Goal: Task Accomplishment & Management: Manage account settings

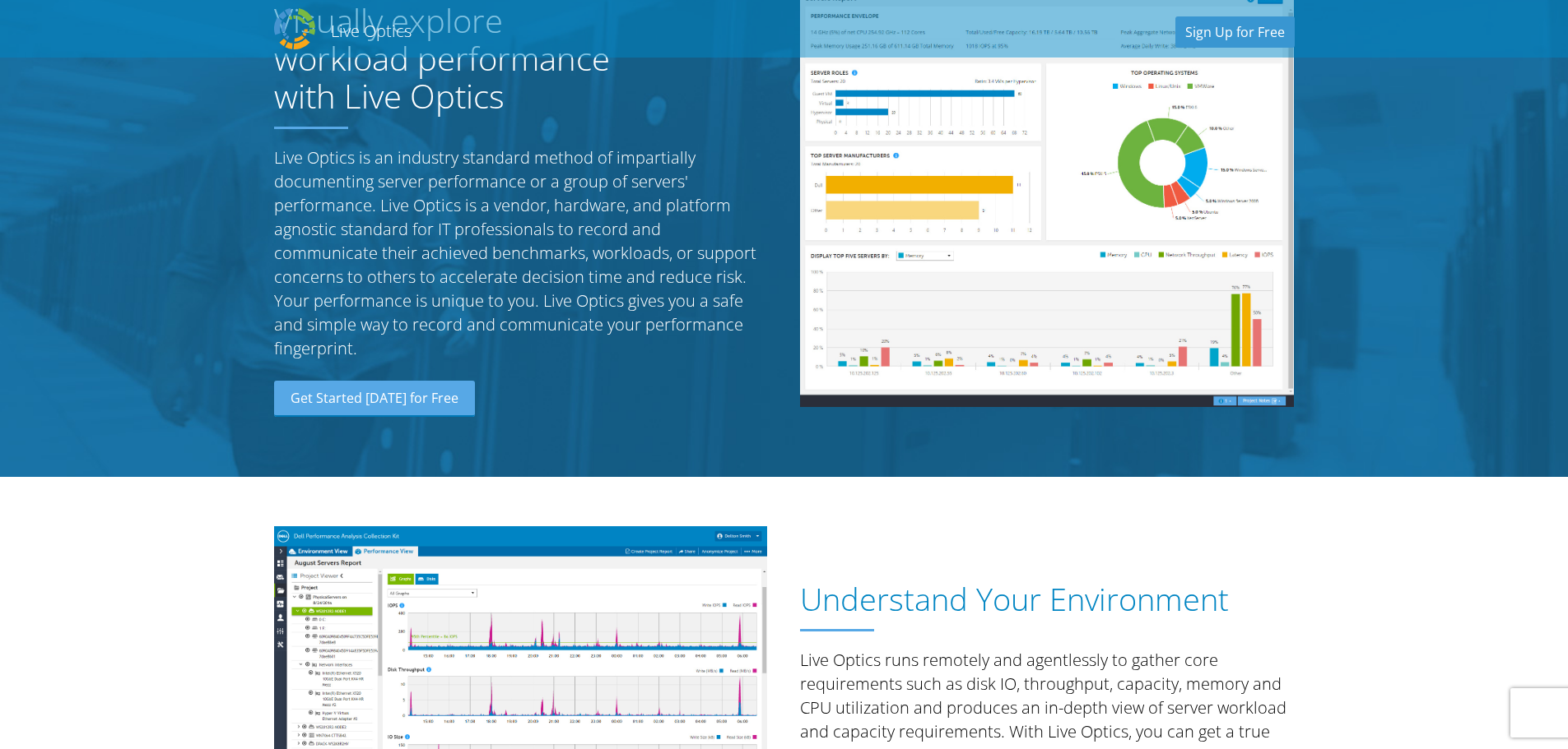
scroll to position [82, 0]
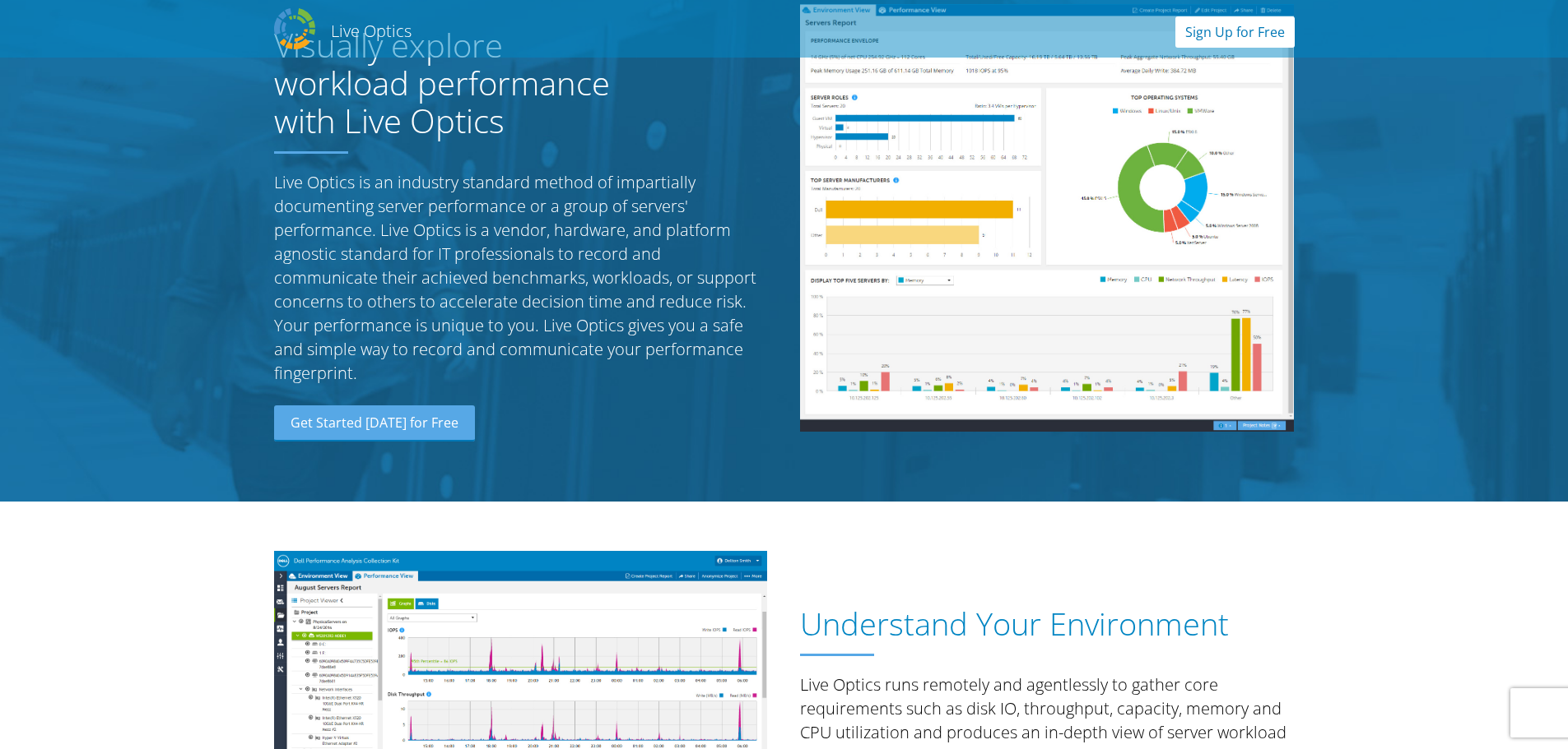
click at [1225, 32] on link "Sign Up for Free" at bounding box center [1235, 32] width 120 height 31
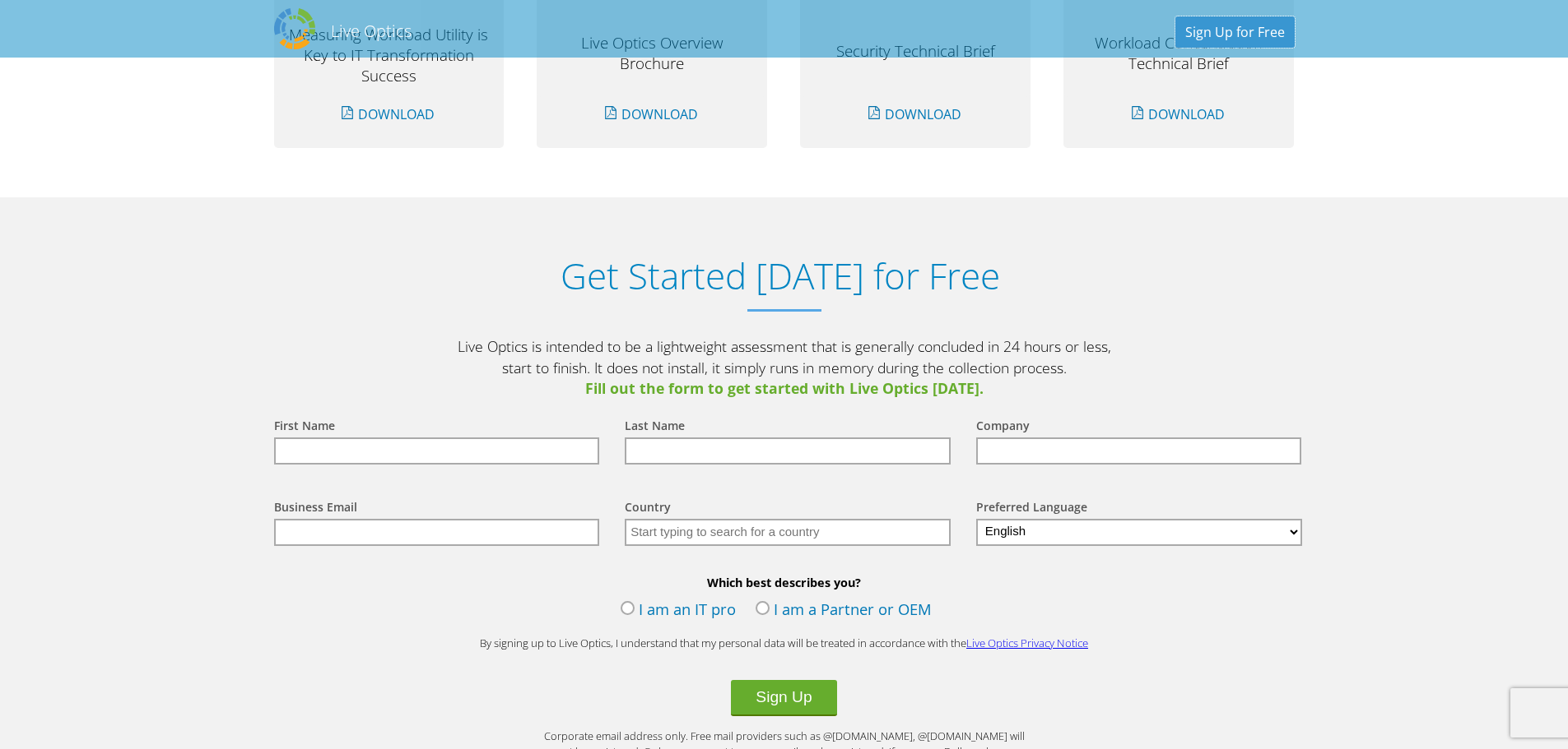
scroll to position [1715, 0]
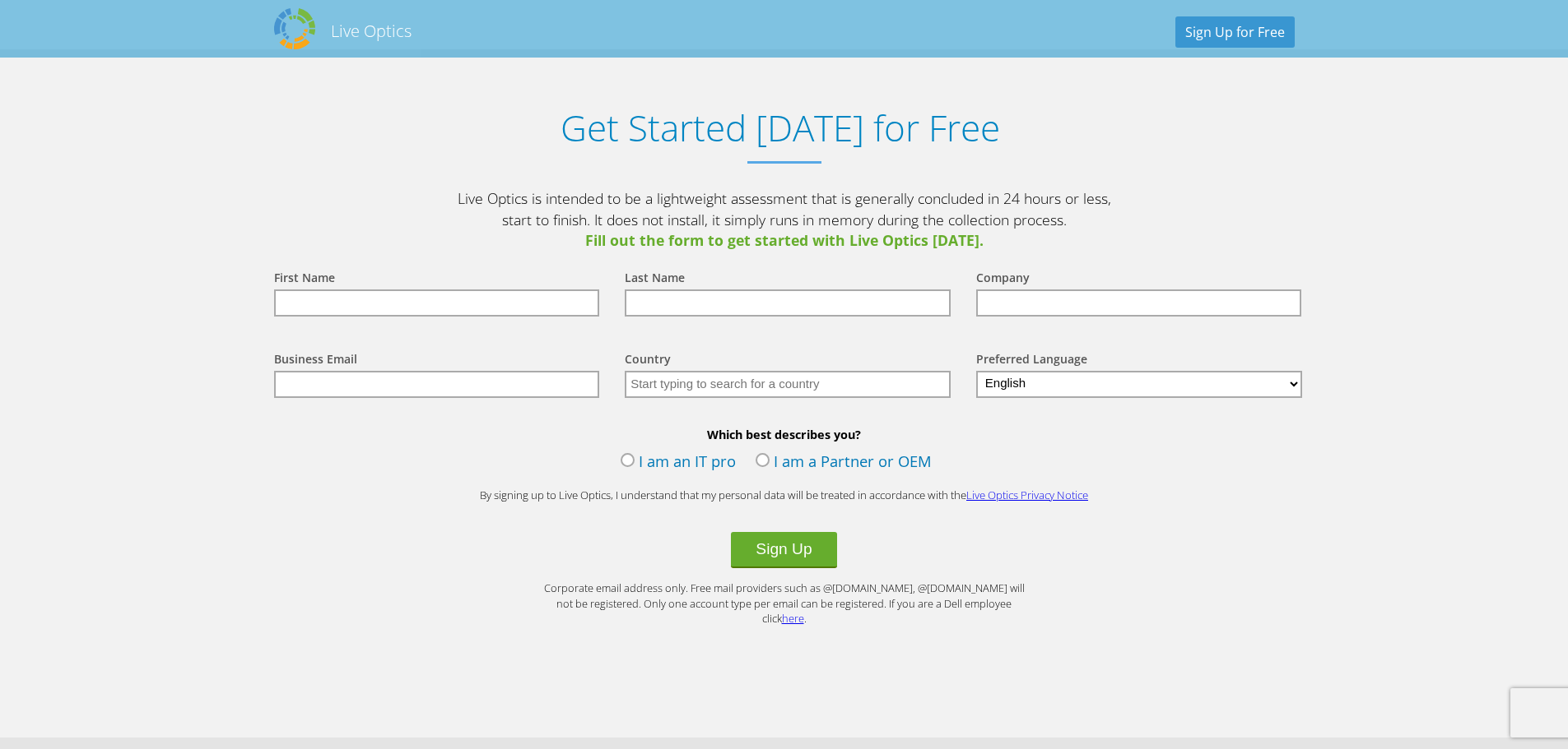
click at [491, 303] on input "text" at bounding box center [437, 303] width 326 height 27
type input "Omar"
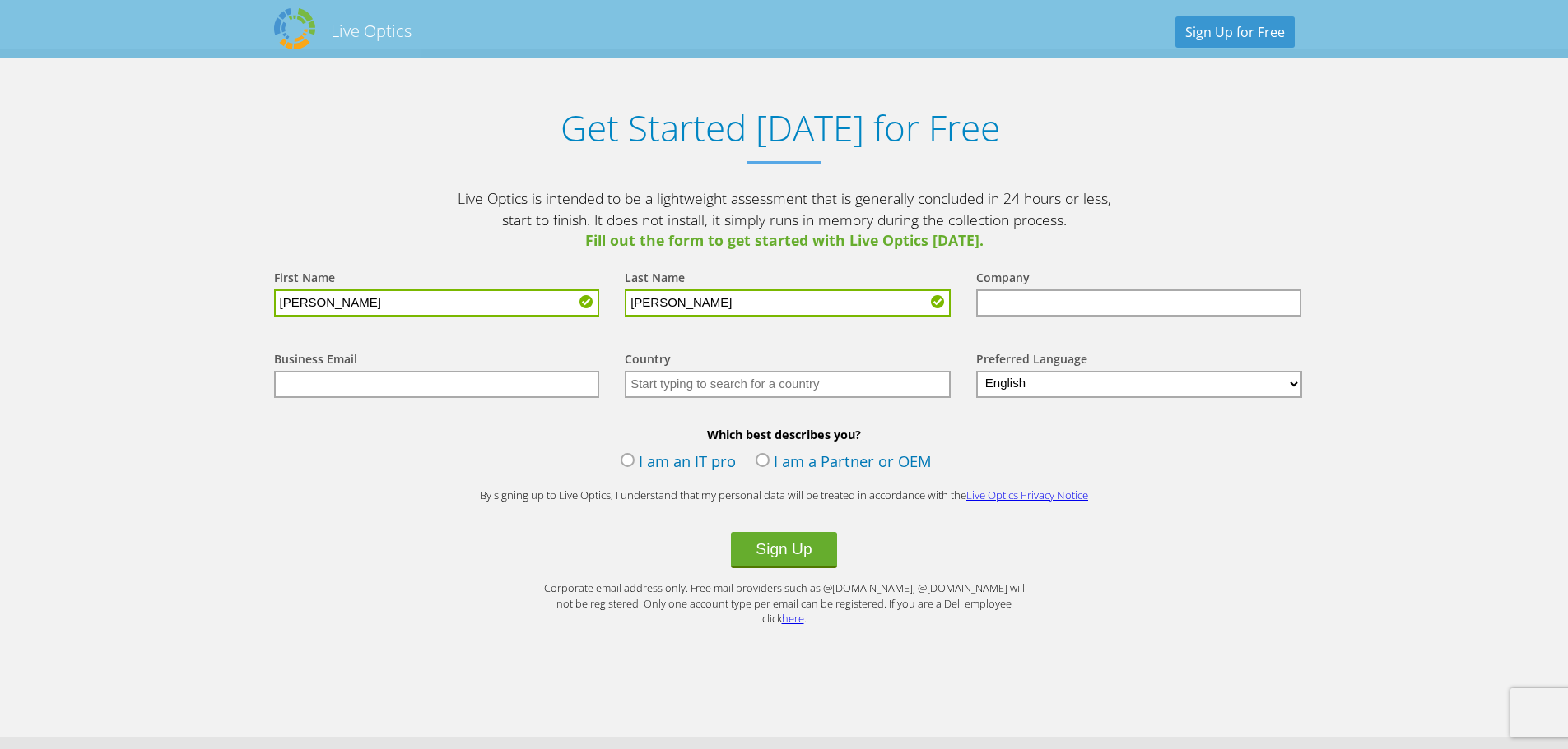
type input "Ortega"
type input "Webit Services"
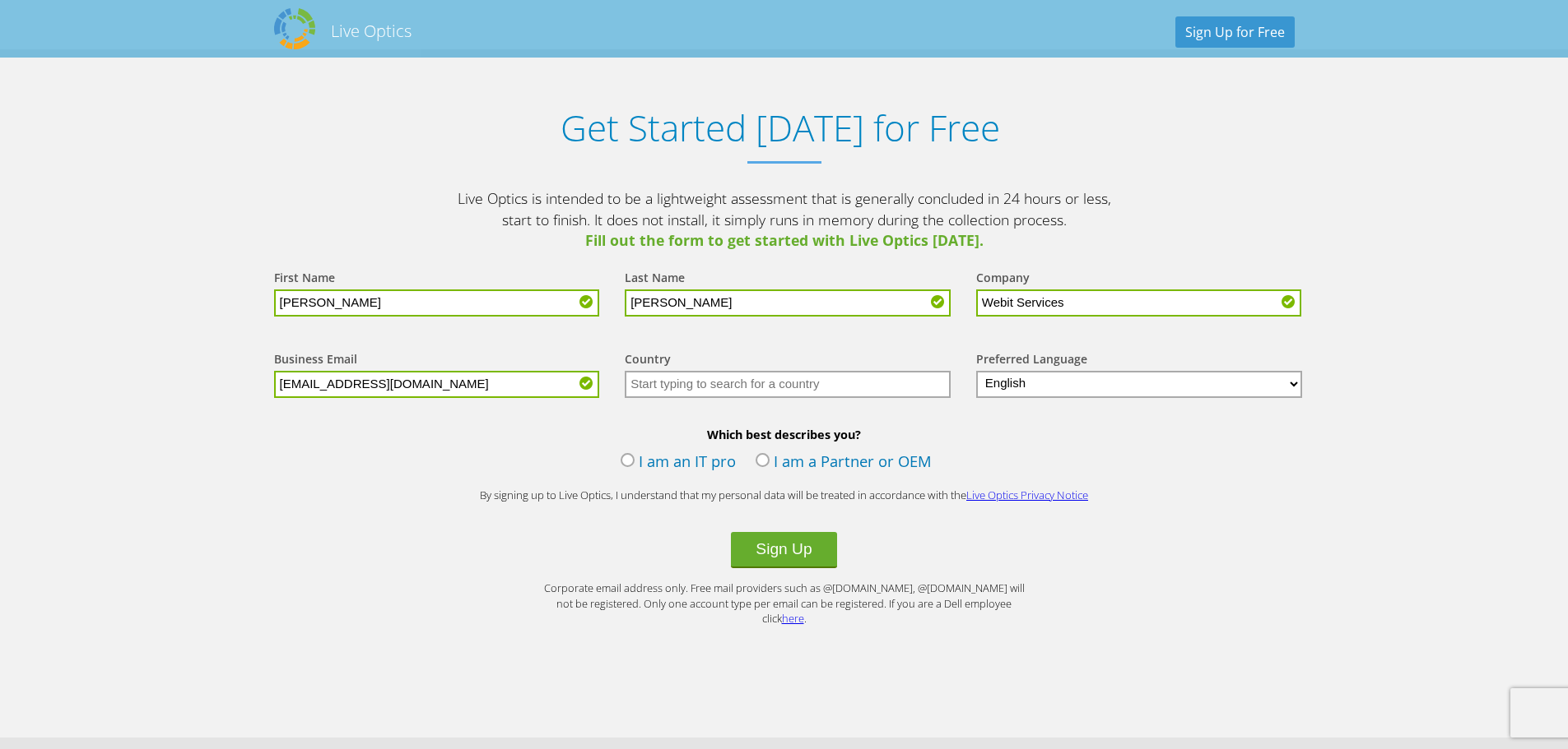
type input "[EMAIL_ADDRESS][DOMAIN_NAME]"
click at [745, 384] on input "text" at bounding box center [787, 384] width 326 height 27
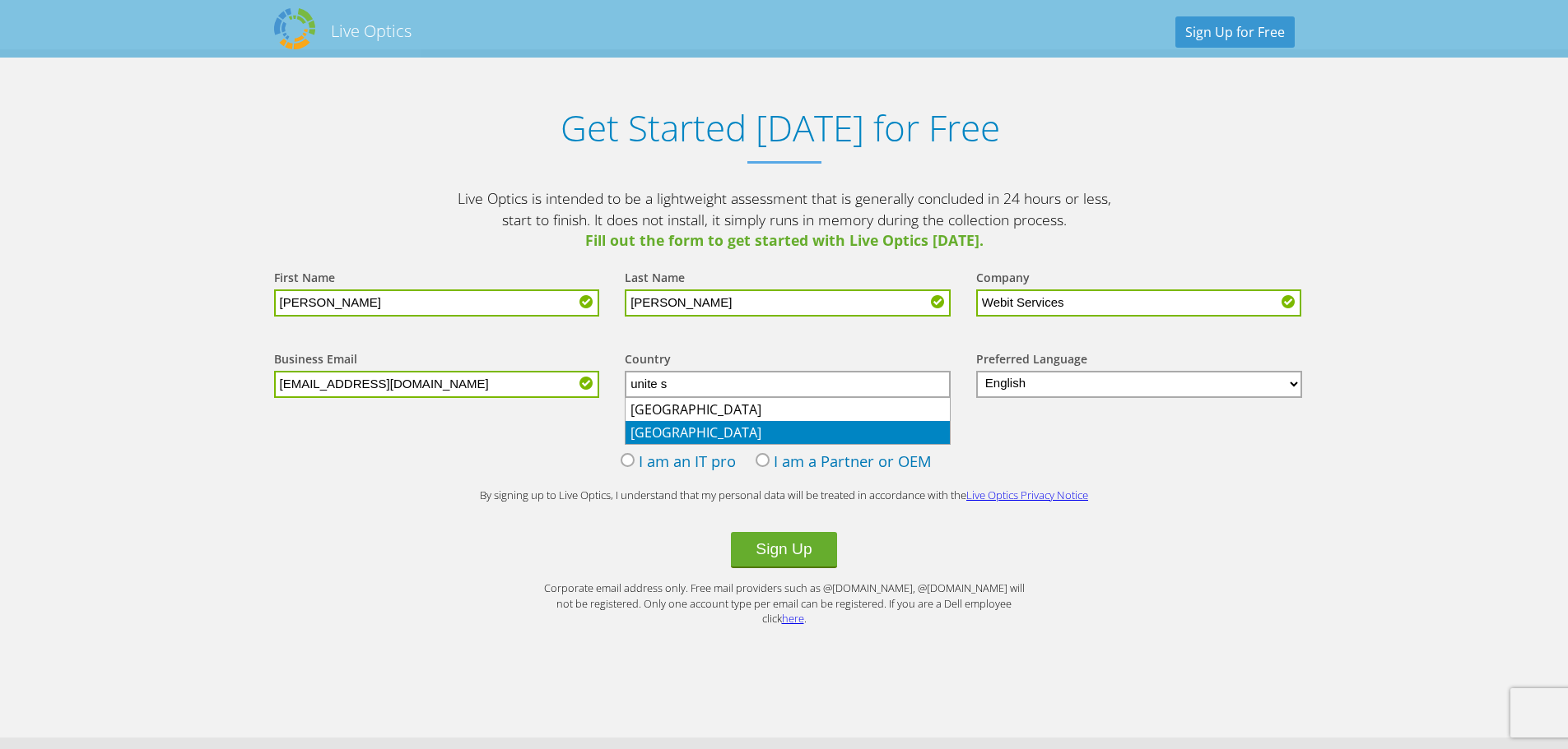
click at [763, 427] on li "United States" at bounding box center [787, 433] width 324 height 23
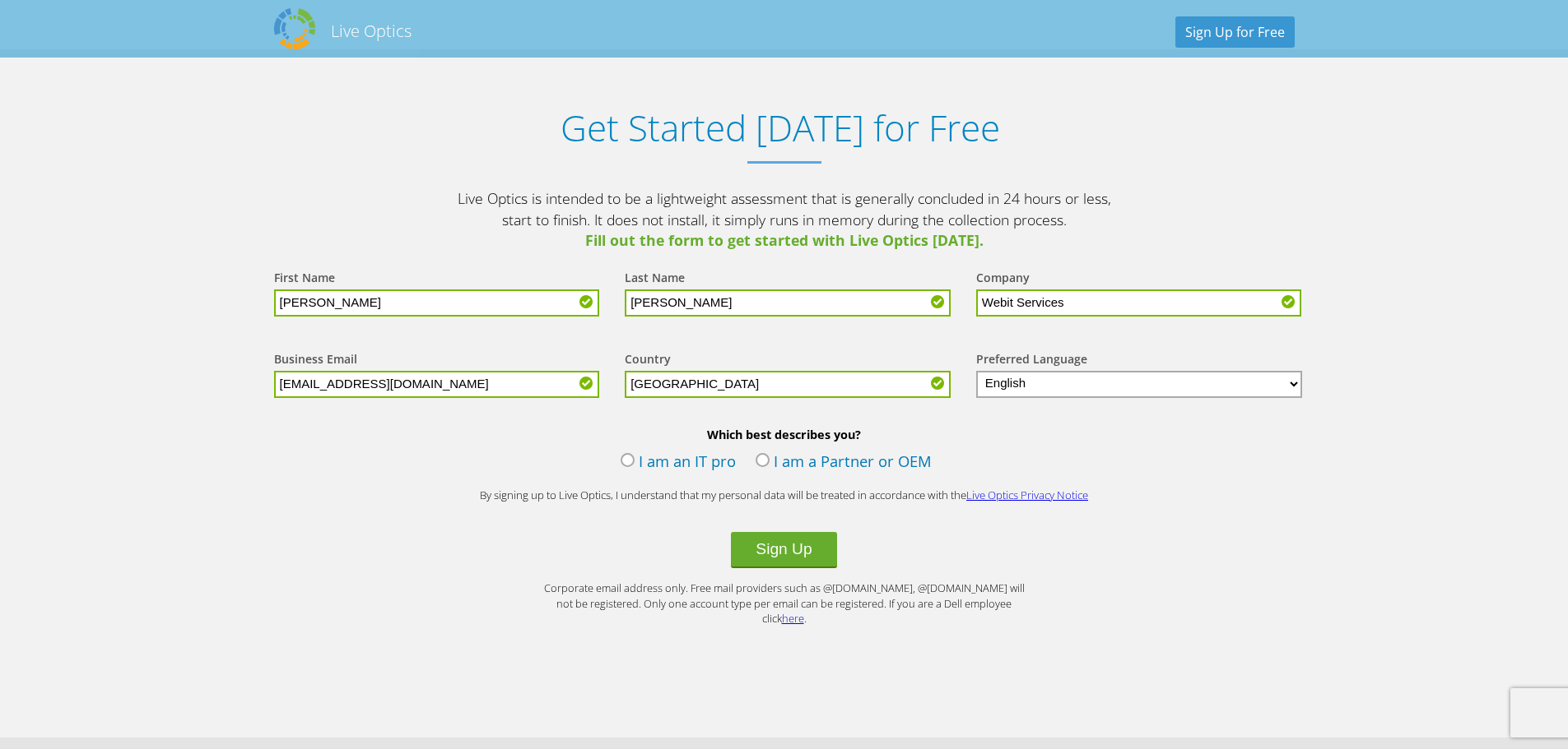
type input "United States"
click at [624, 460] on label "I am an IT pro" at bounding box center [678, 463] width 116 height 25
click at [0, 0] on input "I am an IT pro" at bounding box center [0, 0] width 0 height 0
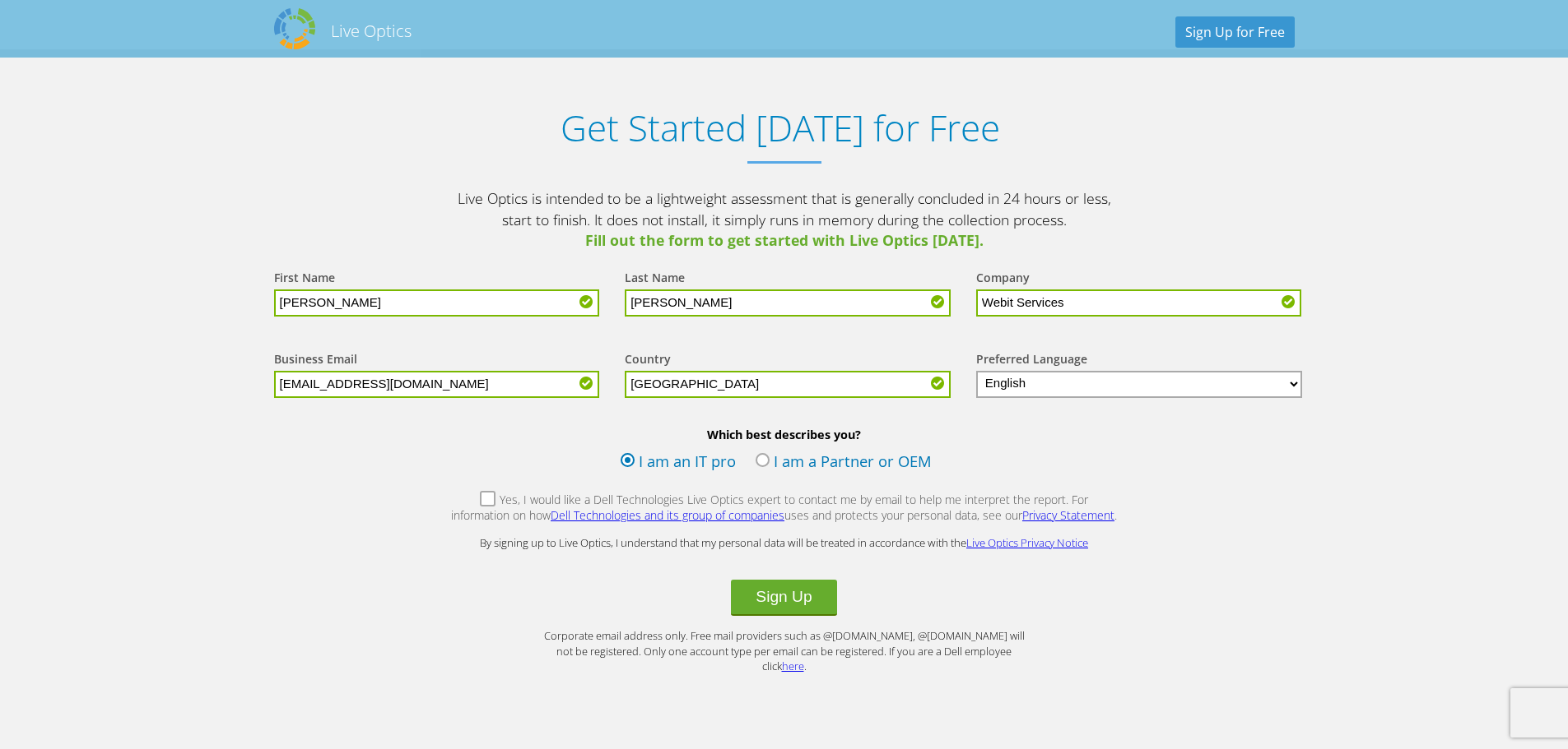
click at [461, 501] on label "Yes, I would like a Dell Technologies Live Optics expert to contact me by email…" at bounding box center [784, 509] width 668 height 35
click at [0, 0] on input "Yes, I would like a Dell Technologies Live Optics expert to contact me by email…" at bounding box center [0, 0] width 0 height 0
click at [802, 595] on button "Sign Up" at bounding box center [783, 598] width 106 height 36
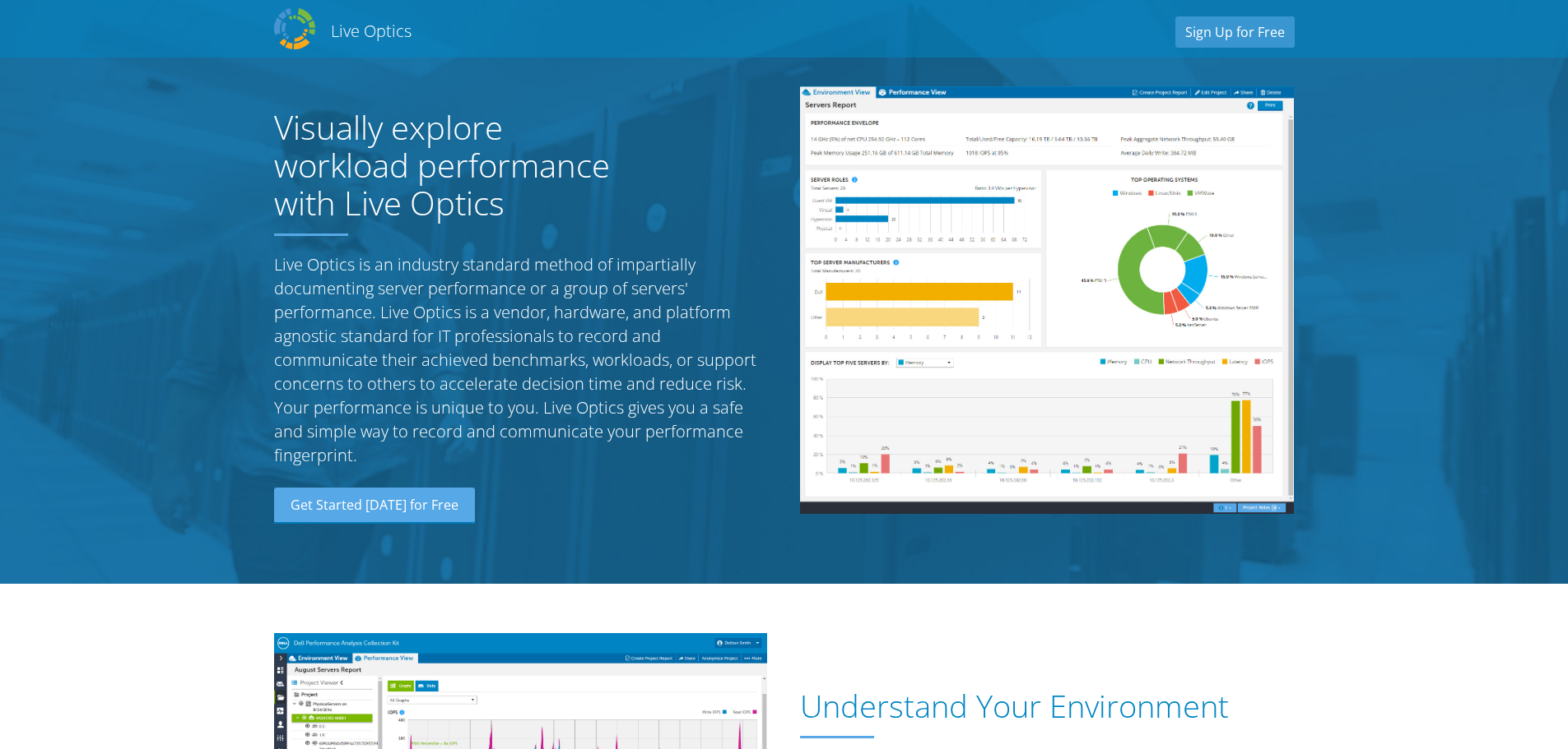
select select "224"
click at [348, 35] on h2 "Live Optics" at bounding box center [371, 31] width 81 height 22
click at [286, 30] on img at bounding box center [295, 29] width 41 height 41
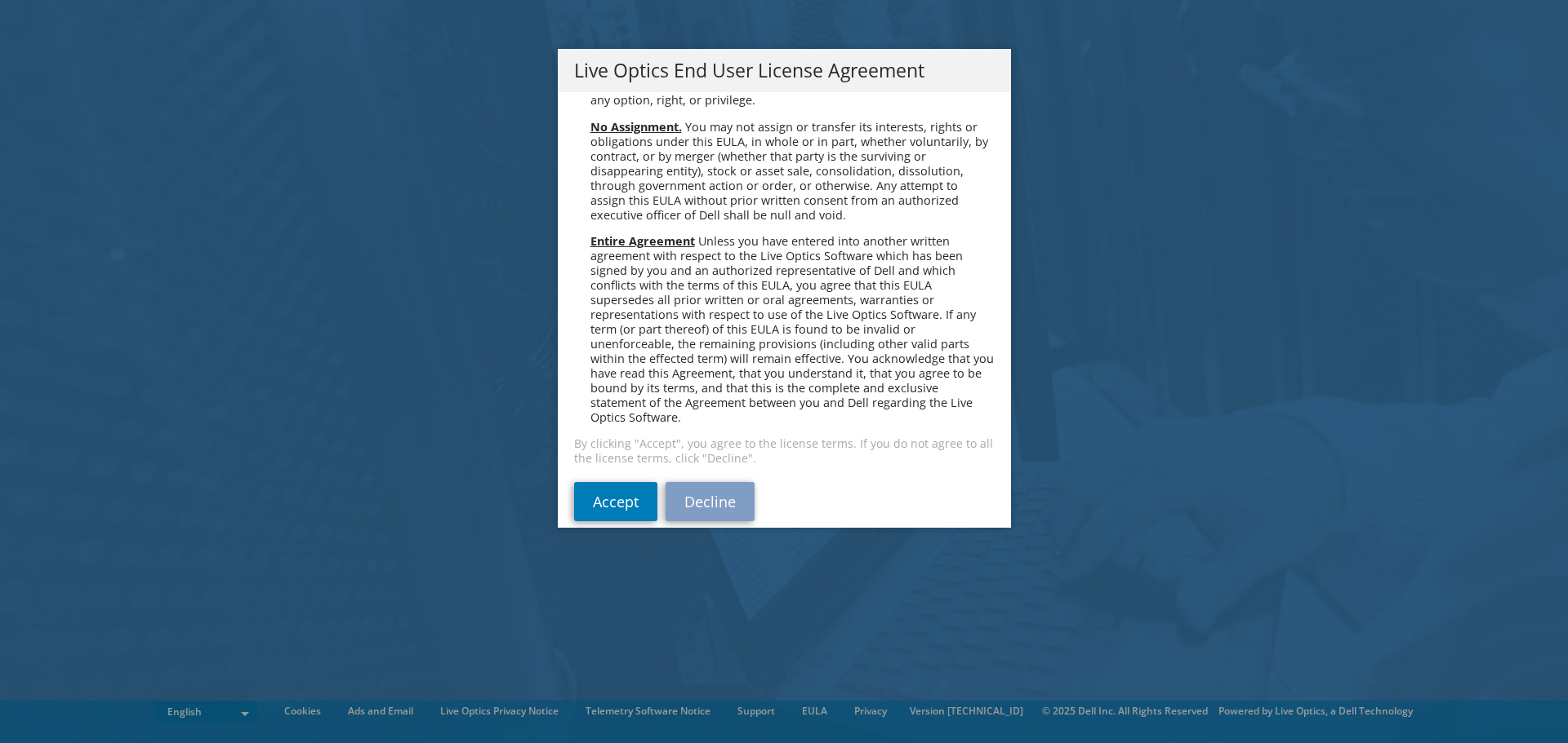
scroll to position [6170, 0]
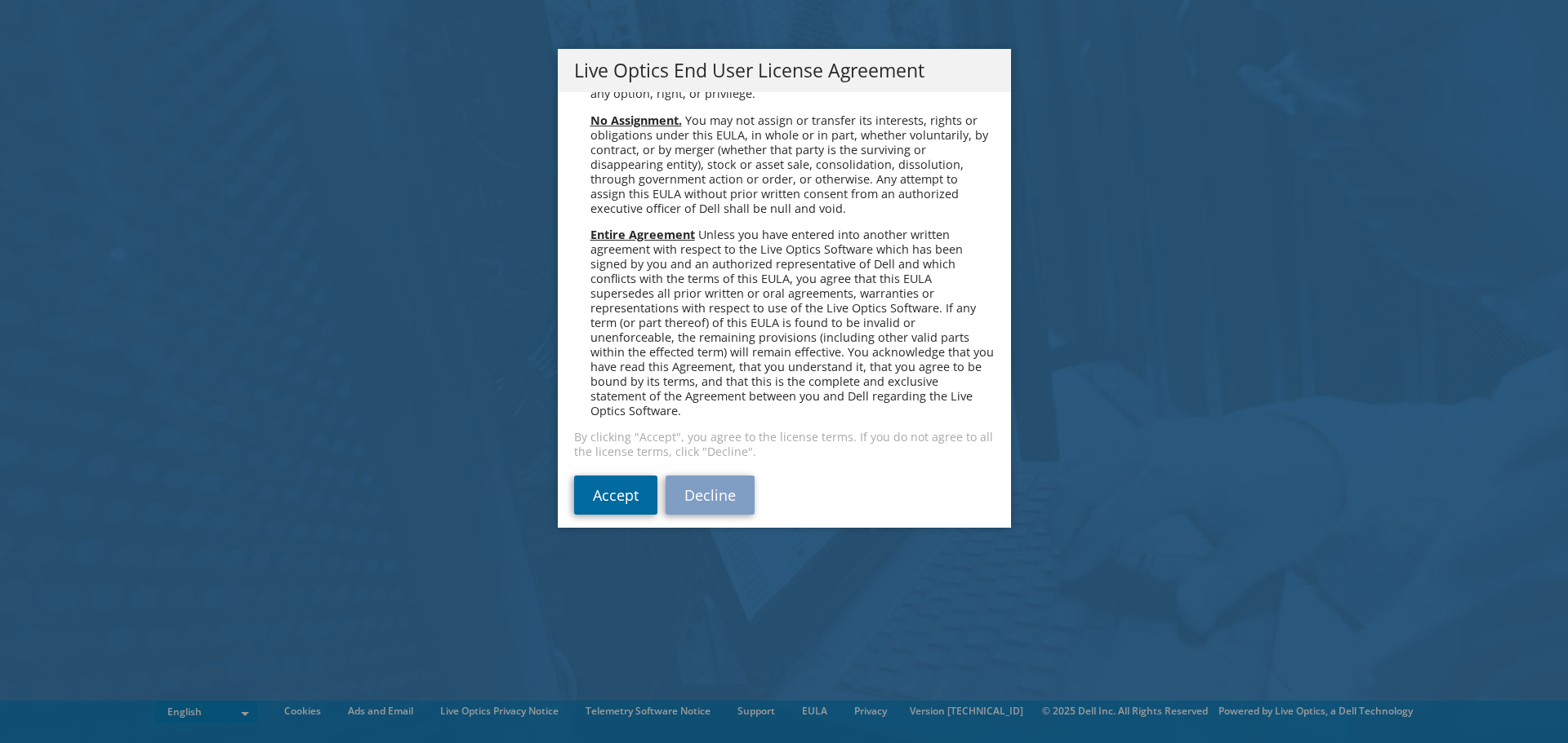
click at [629, 477] on link "Accept" at bounding box center [616, 495] width 84 height 39
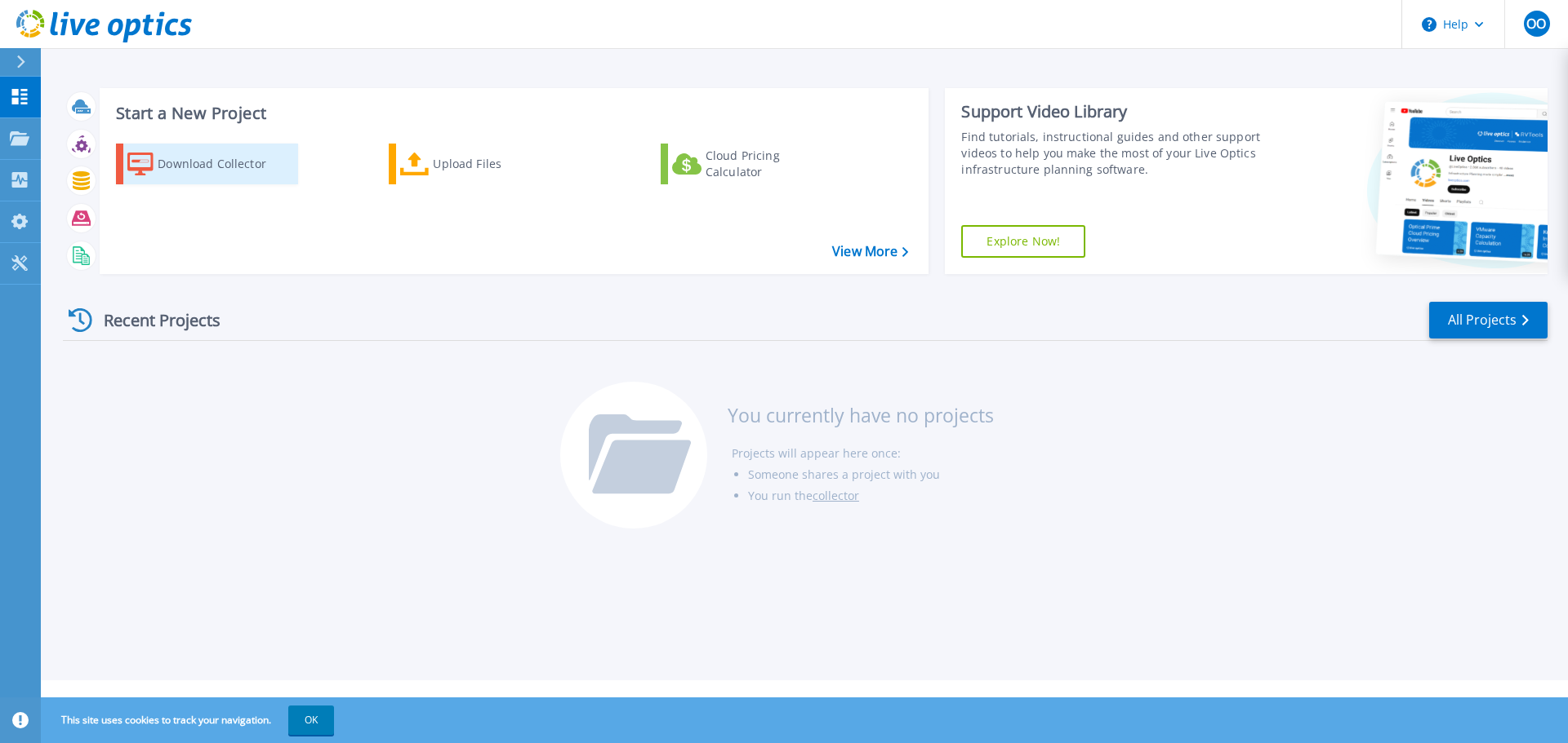
click at [233, 169] on div "Download Collector" at bounding box center [223, 164] width 131 height 33
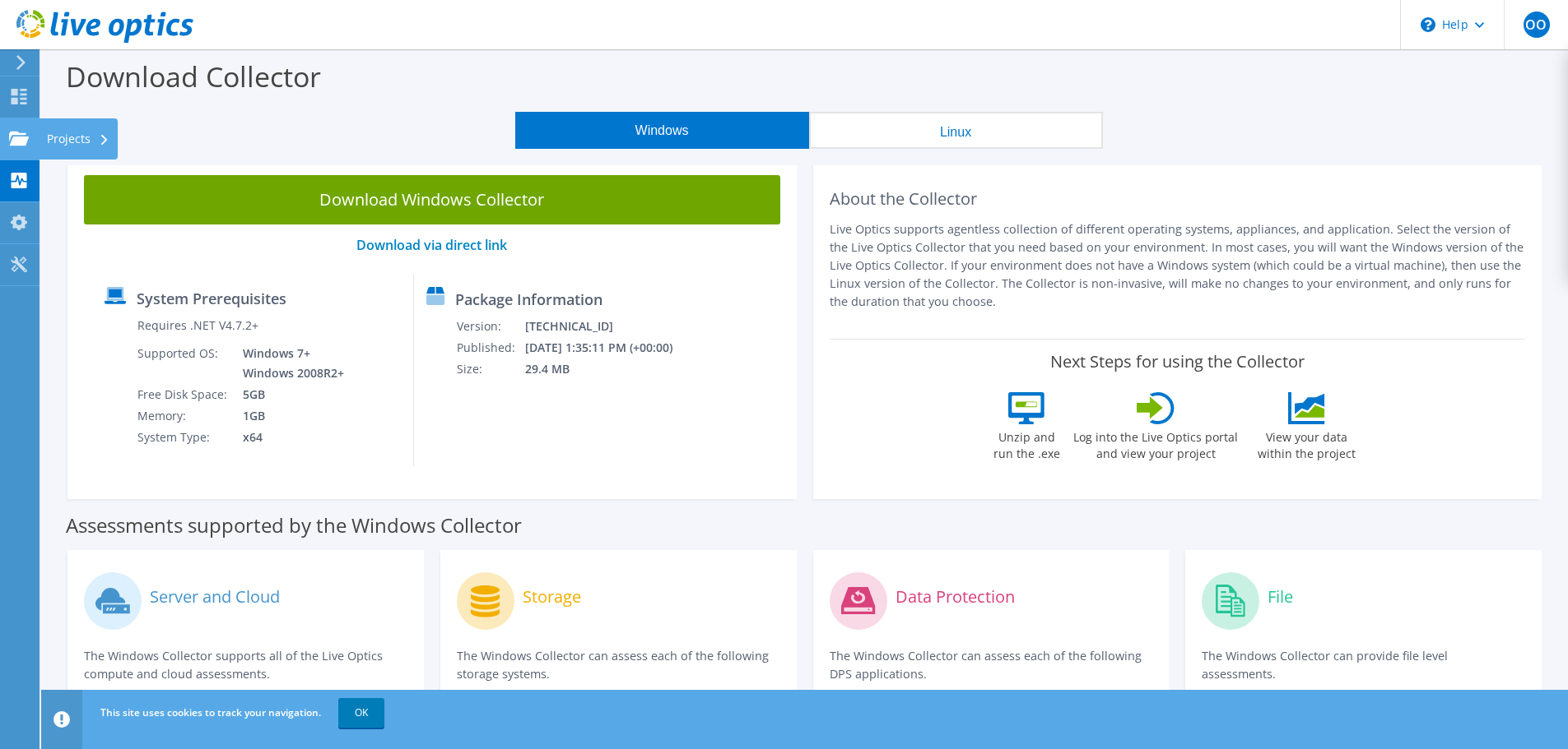
click at [21, 144] on use at bounding box center [19, 138] width 20 height 14
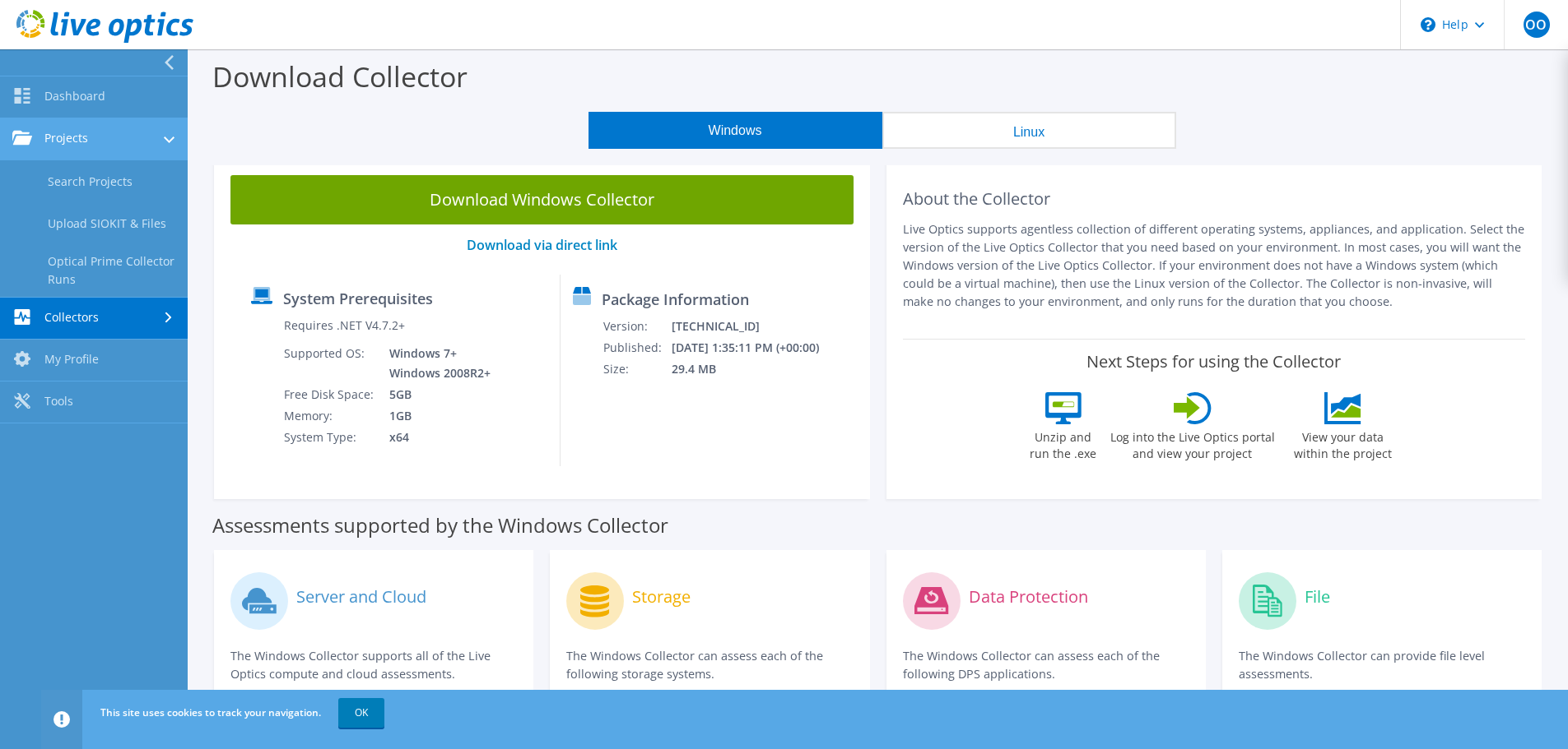
click at [158, 144] on link "Projects" at bounding box center [93, 139] width 187 height 42
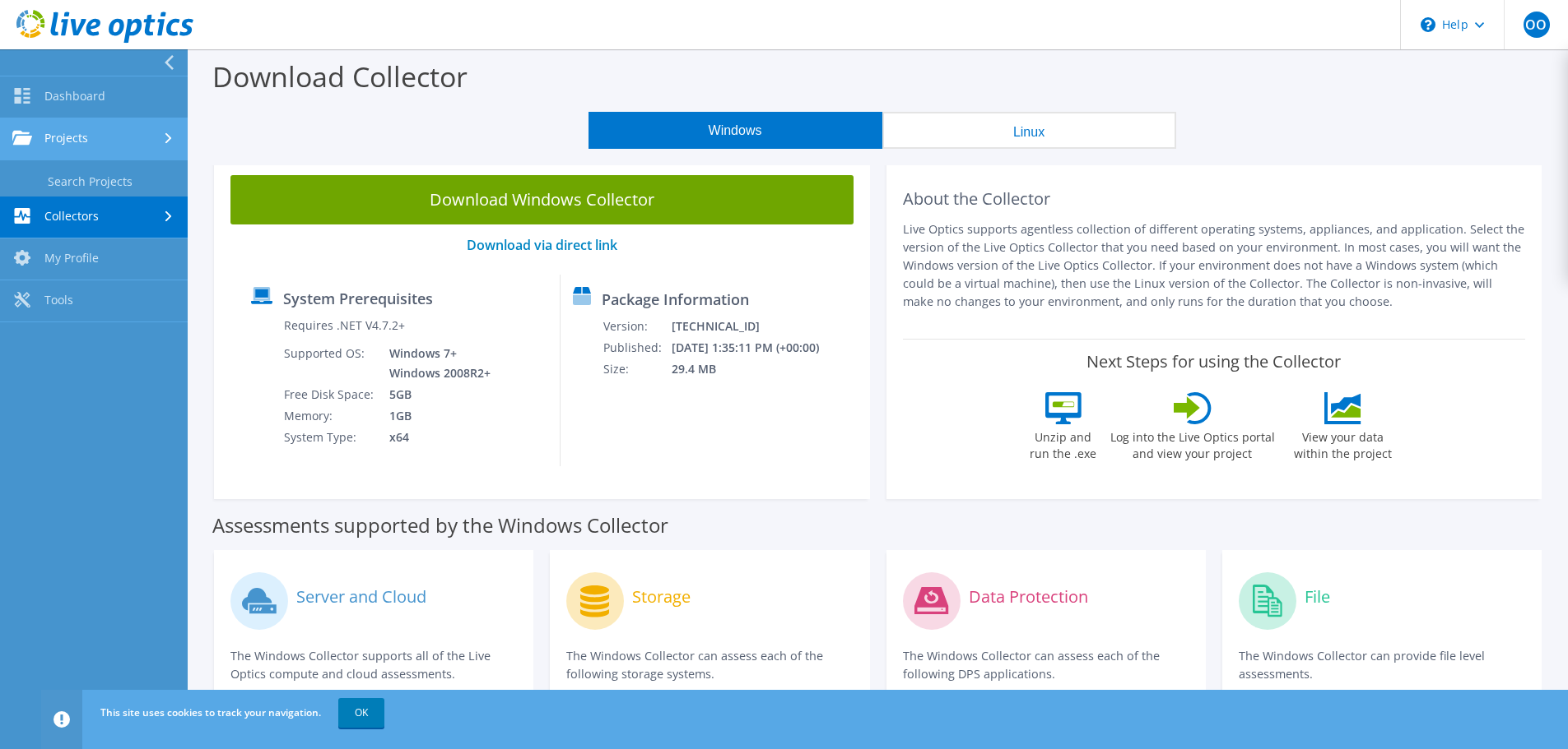
click at [158, 144] on link "Projects" at bounding box center [93, 139] width 187 height 42
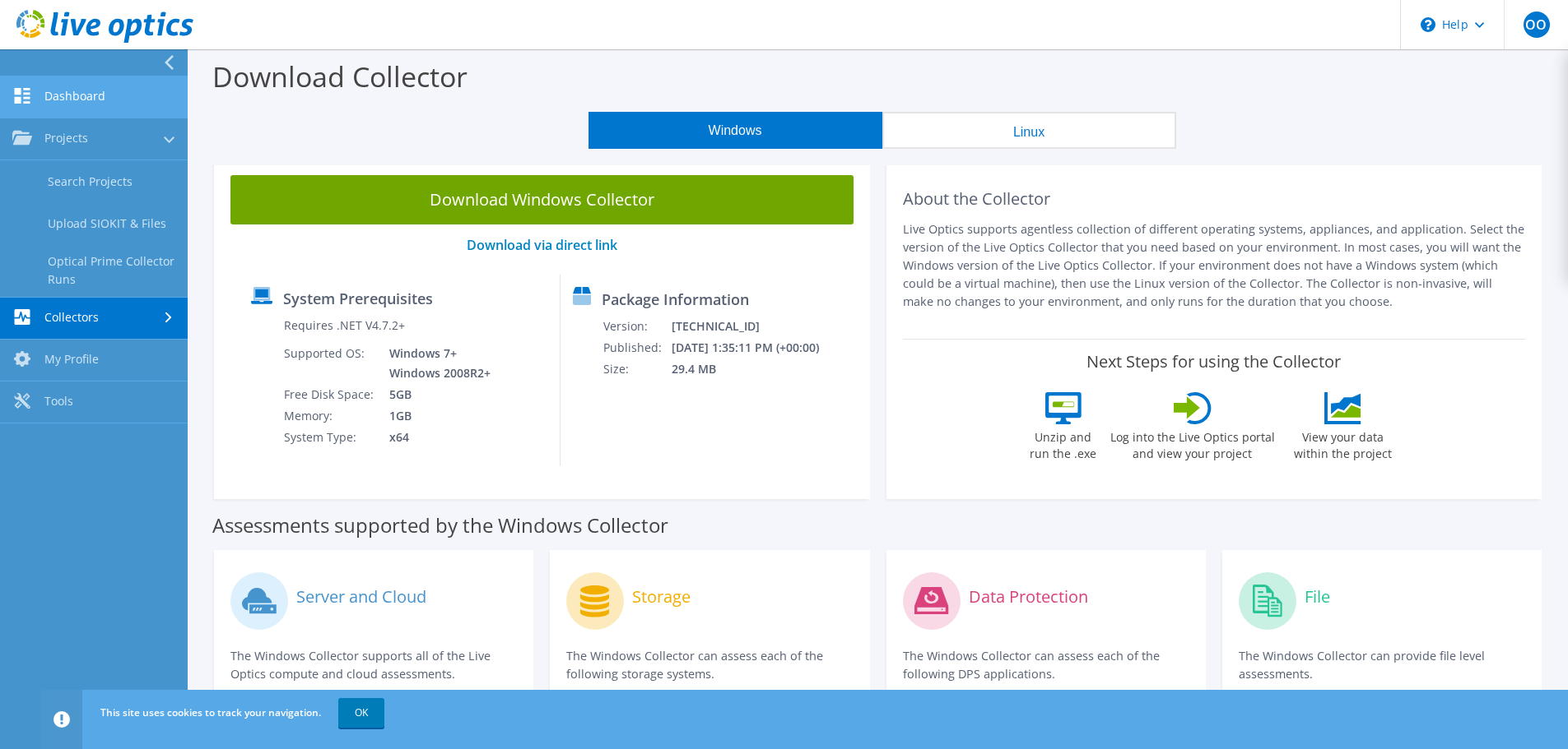
click at [125, 110] on link "Dashboard" at bounding box center [93, 97] width 187 height 42
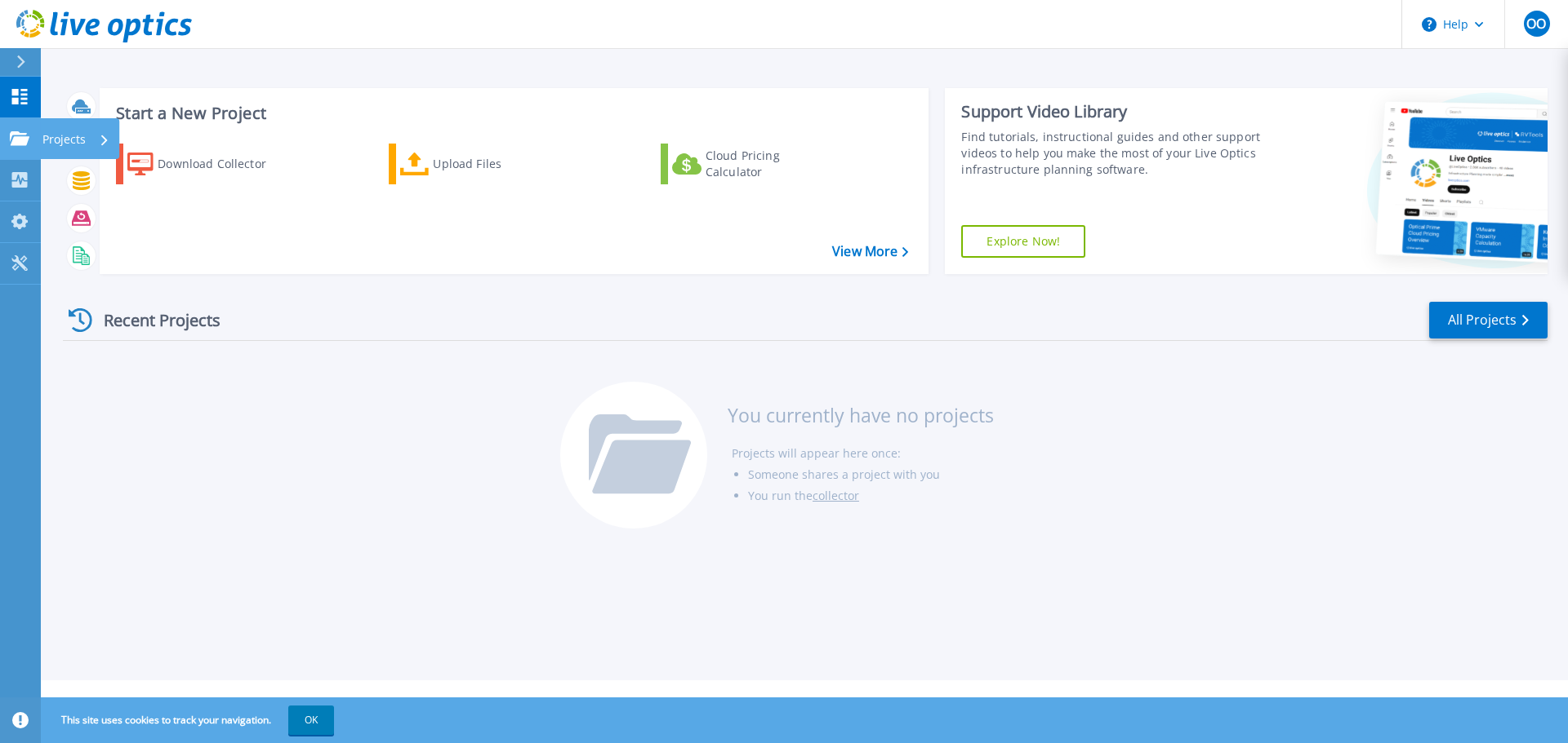
click at [40, 141] on link "Projects Projects" at bounding box center [20, 139] width 41 height 42
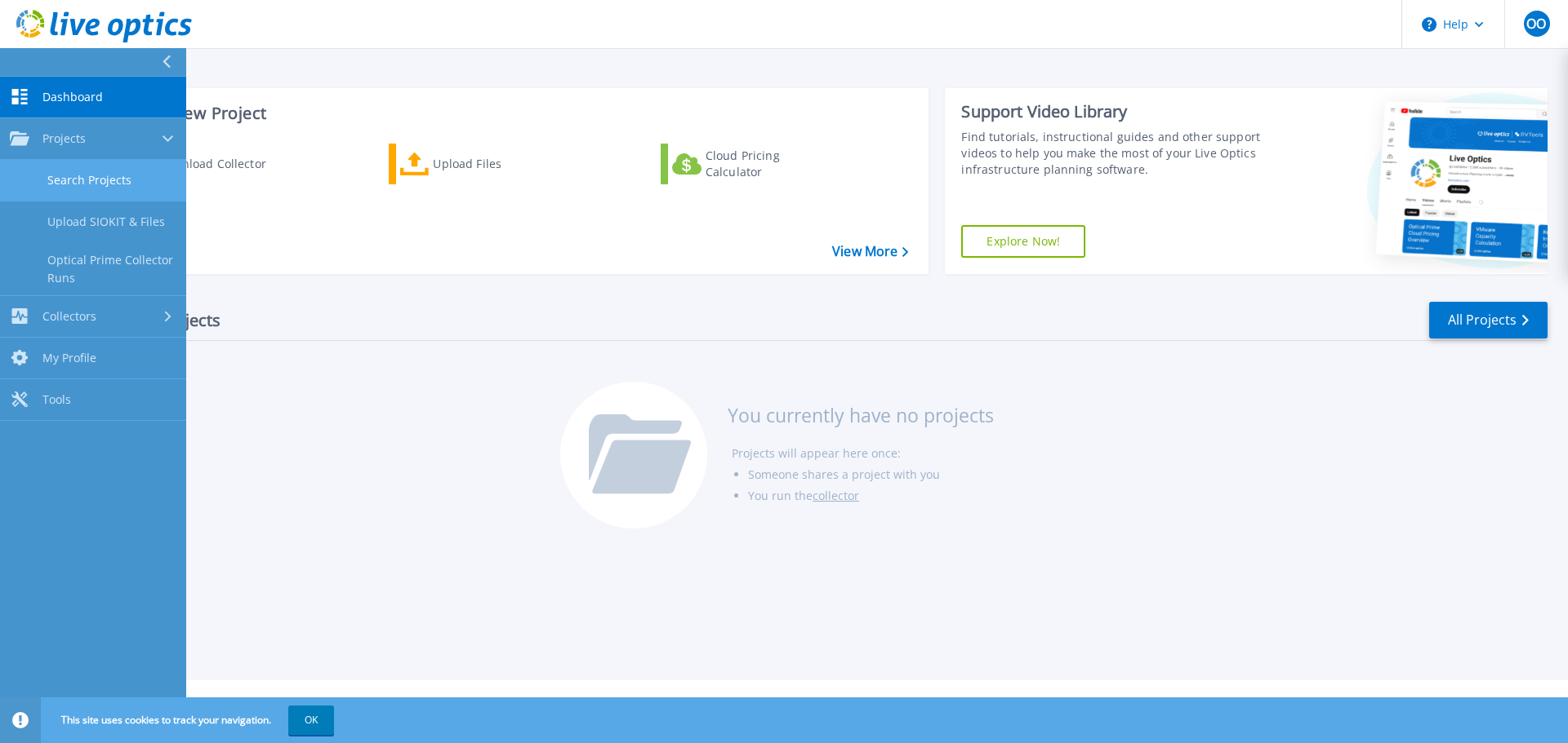
click at [97, 181] on link "Search Projects" at bounding box center [93, 180] width 186 height 42
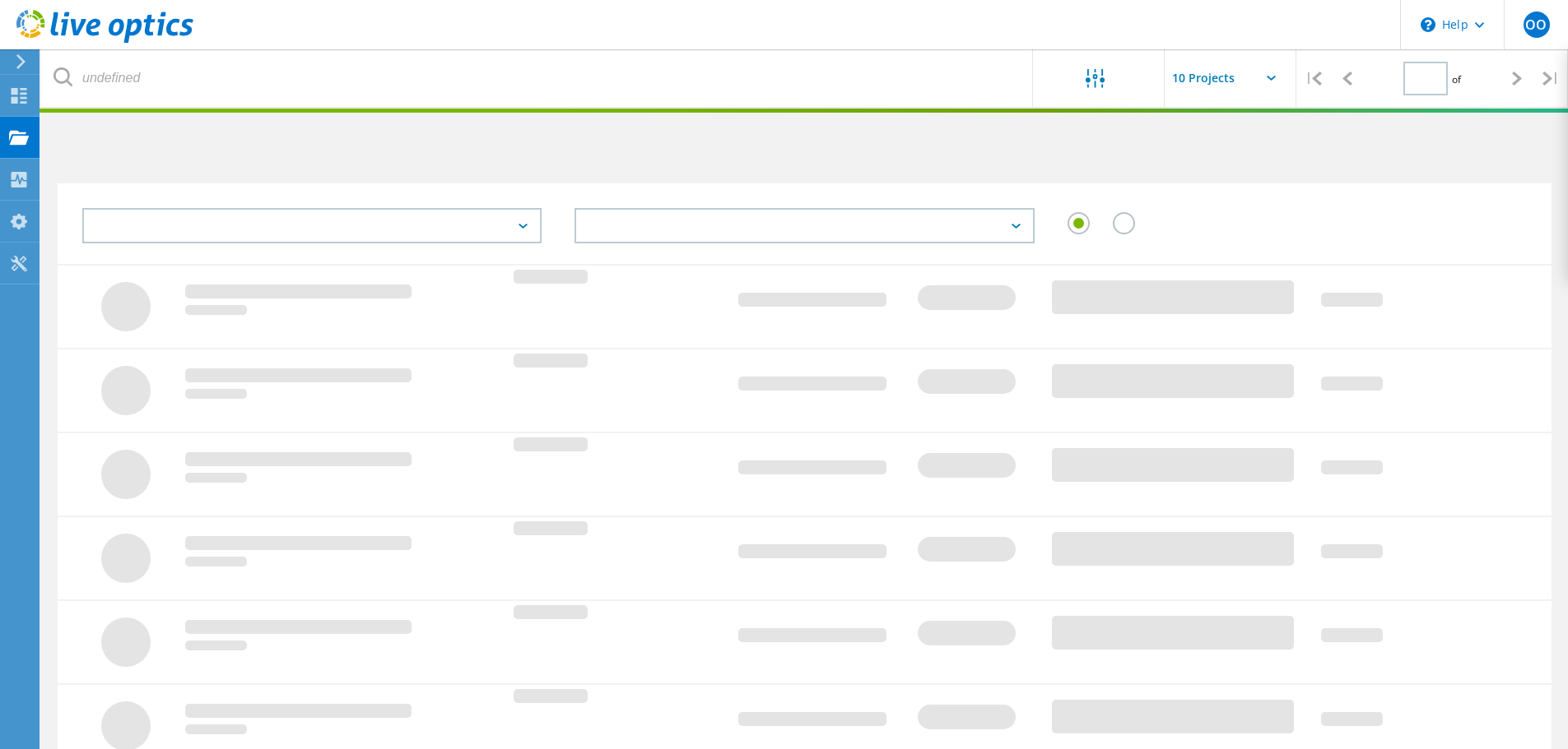
type input "1"
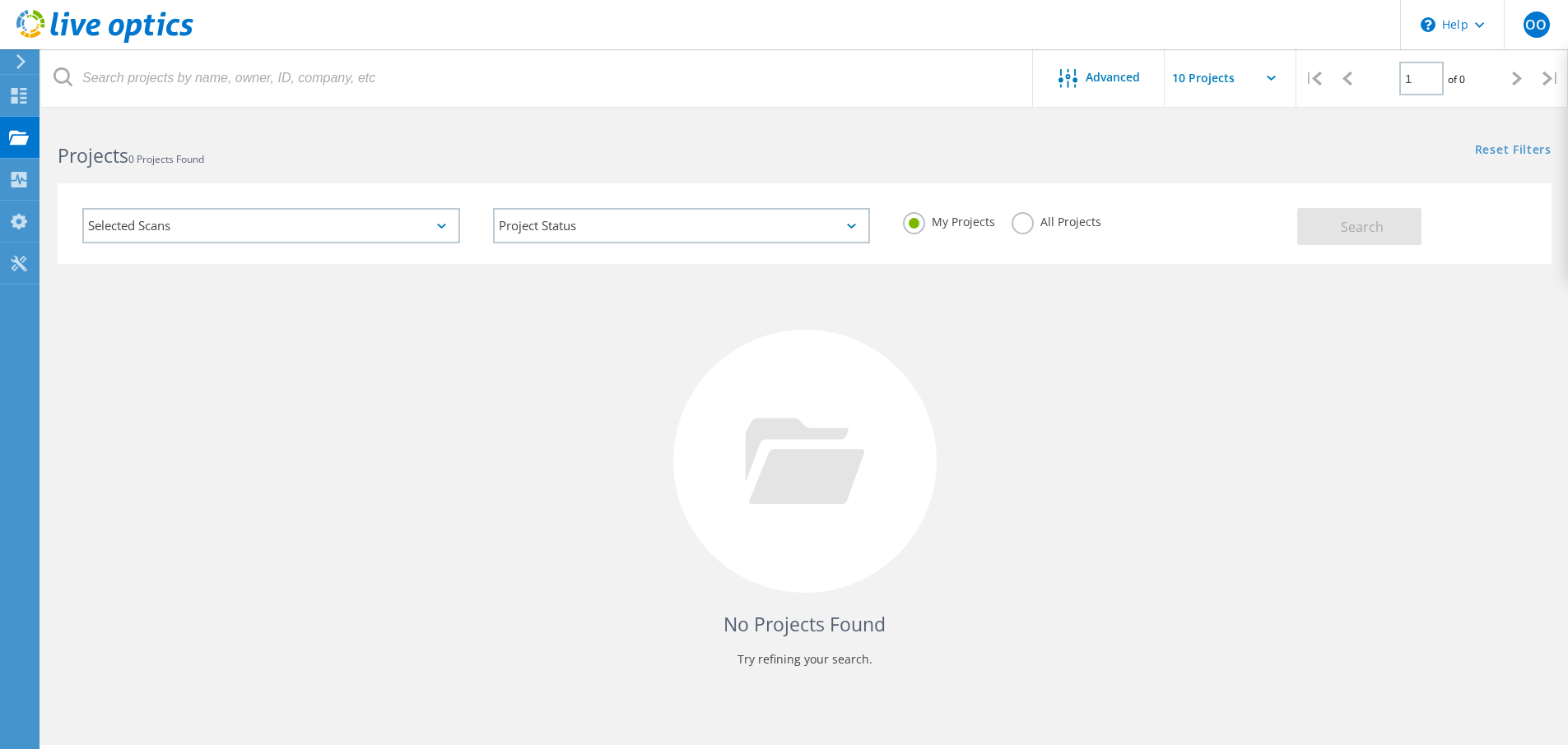
click at [1036, 223] on label "All Projects" at bounding box center [1056, 219] width 90 height 16
click at [0, 0] on input "All Projects" at bounding box center [0, 0] width 0 height 0
click at [1372, 238] on button "Search" at bounding box center [1359, 226] width 125 height 37
click at [391, 217] on div "Selected Scans" at bounding box center [272, 225] width 378 height 35
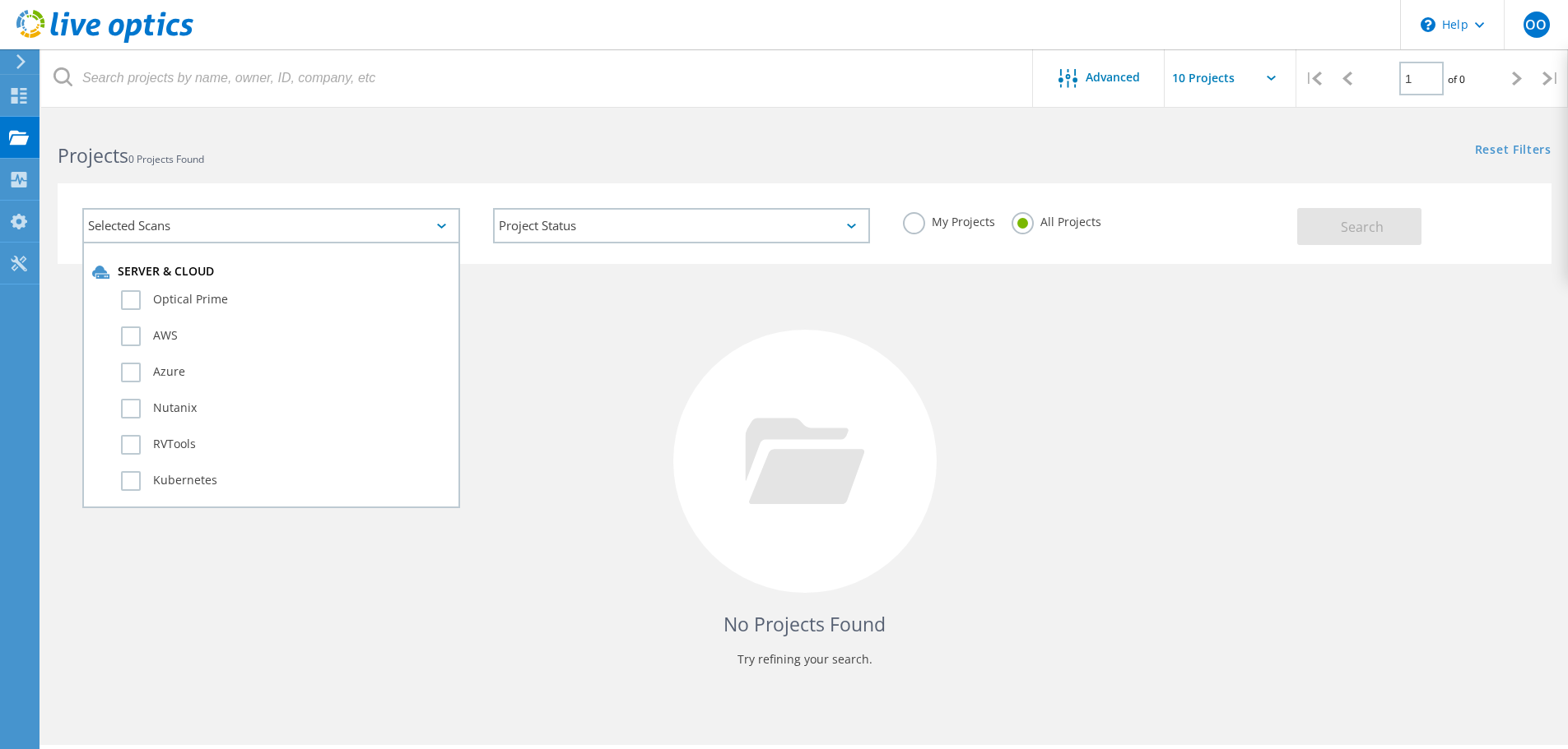
drag, startPoint x: 582, startPoint y: 365, endPoint x: 593, endPoint y: 309, distance: 57.1
click at [583, 365] on div "No Projects Found Try refining your search." at bounding box center [805, 477] width 1494 height 426
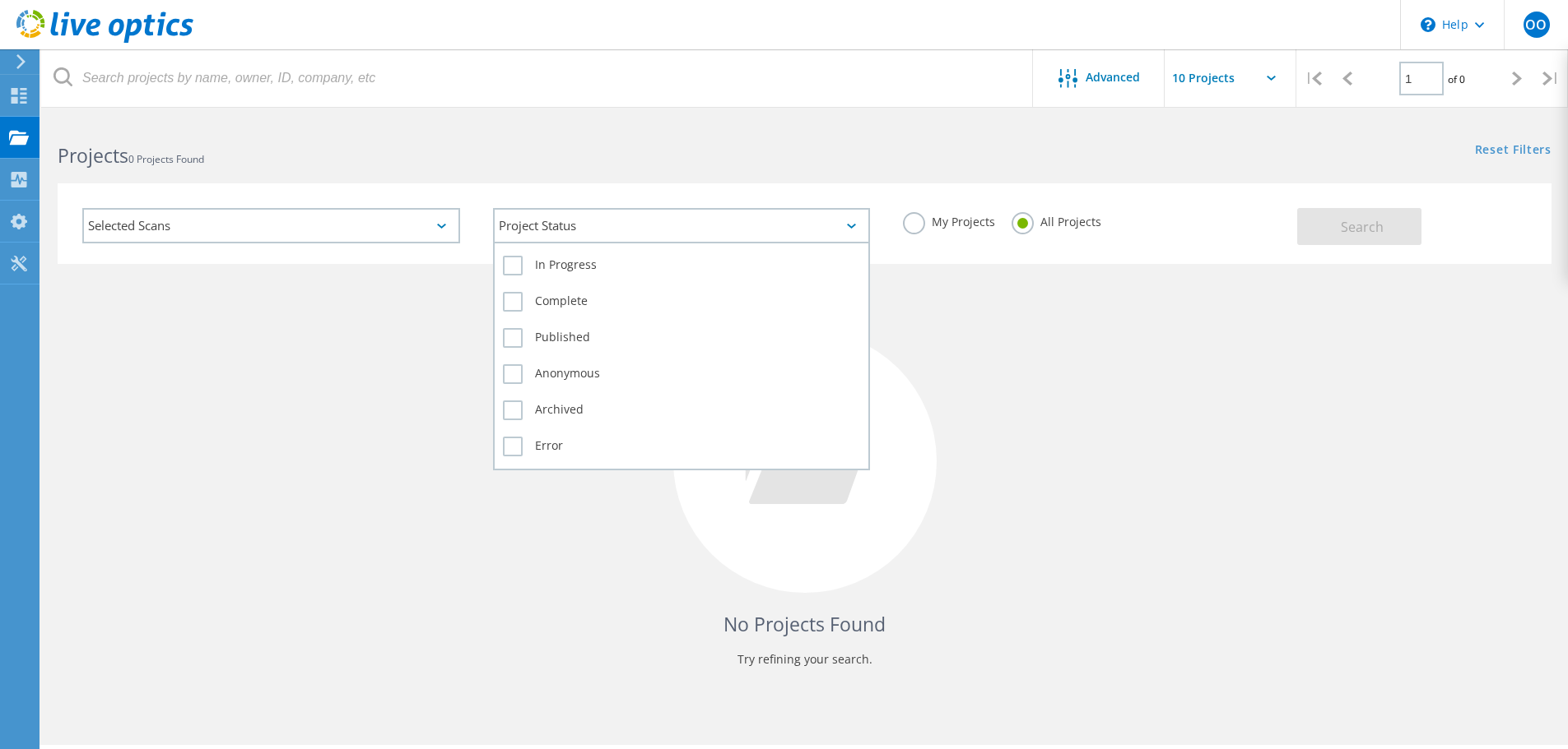
click at [615, 216] on div "Project Status" at bounding box center [682, 225] width 378 height 35
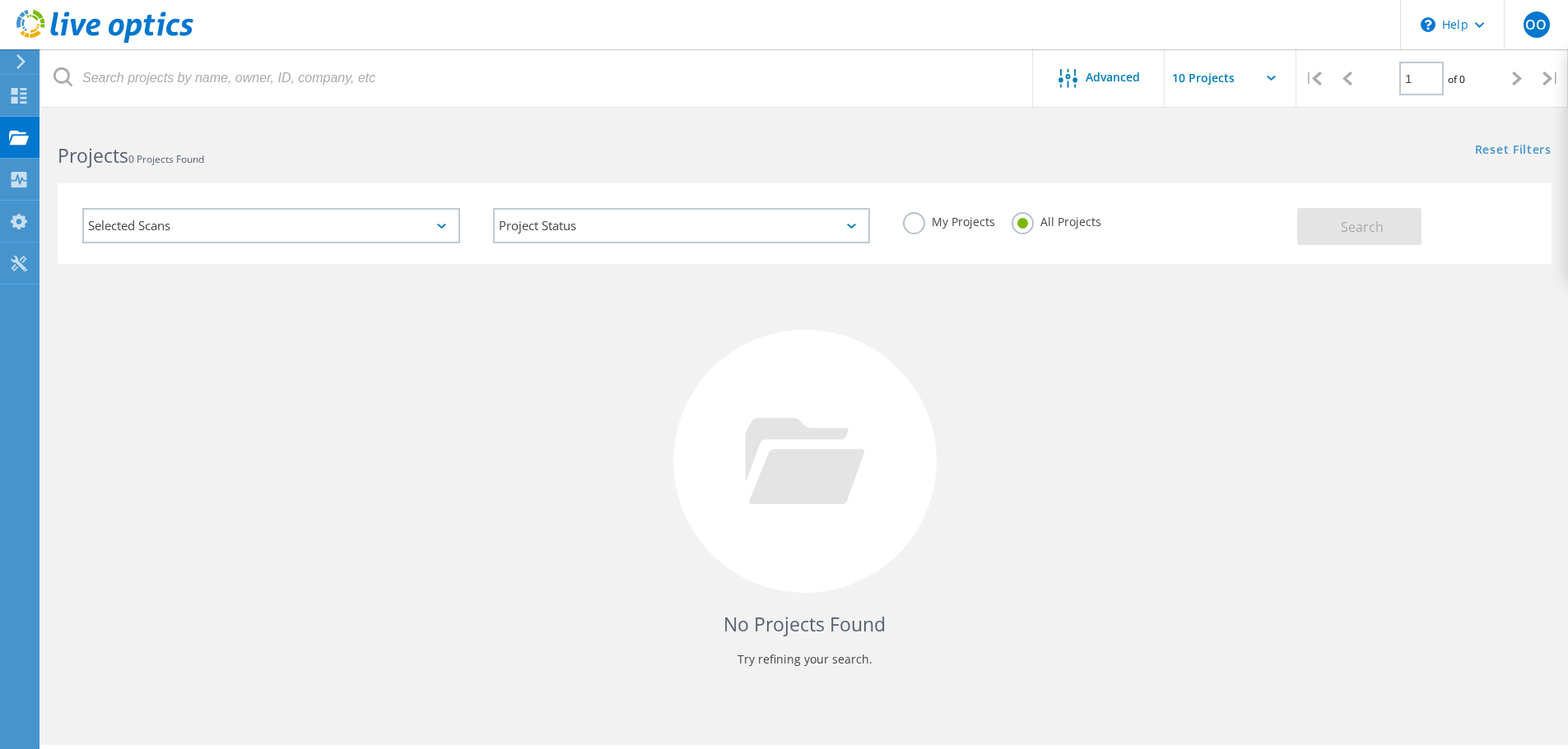
drag, startPoint x: 390, startPoint y: 318, endPoint x: 398, endPoint y: 319, distance: 8.1
click at [390, 319] on div "No Projects Found Try refining your search." at bounding box center [805, 477] width 1494 height 426
click at [498, 397] on div "No Projects Found Try refining your search." at bounding box center [805, 477] width 1494 height 426
click at [16, 99] on use at bounding box center [19, 96] width 16 height 16
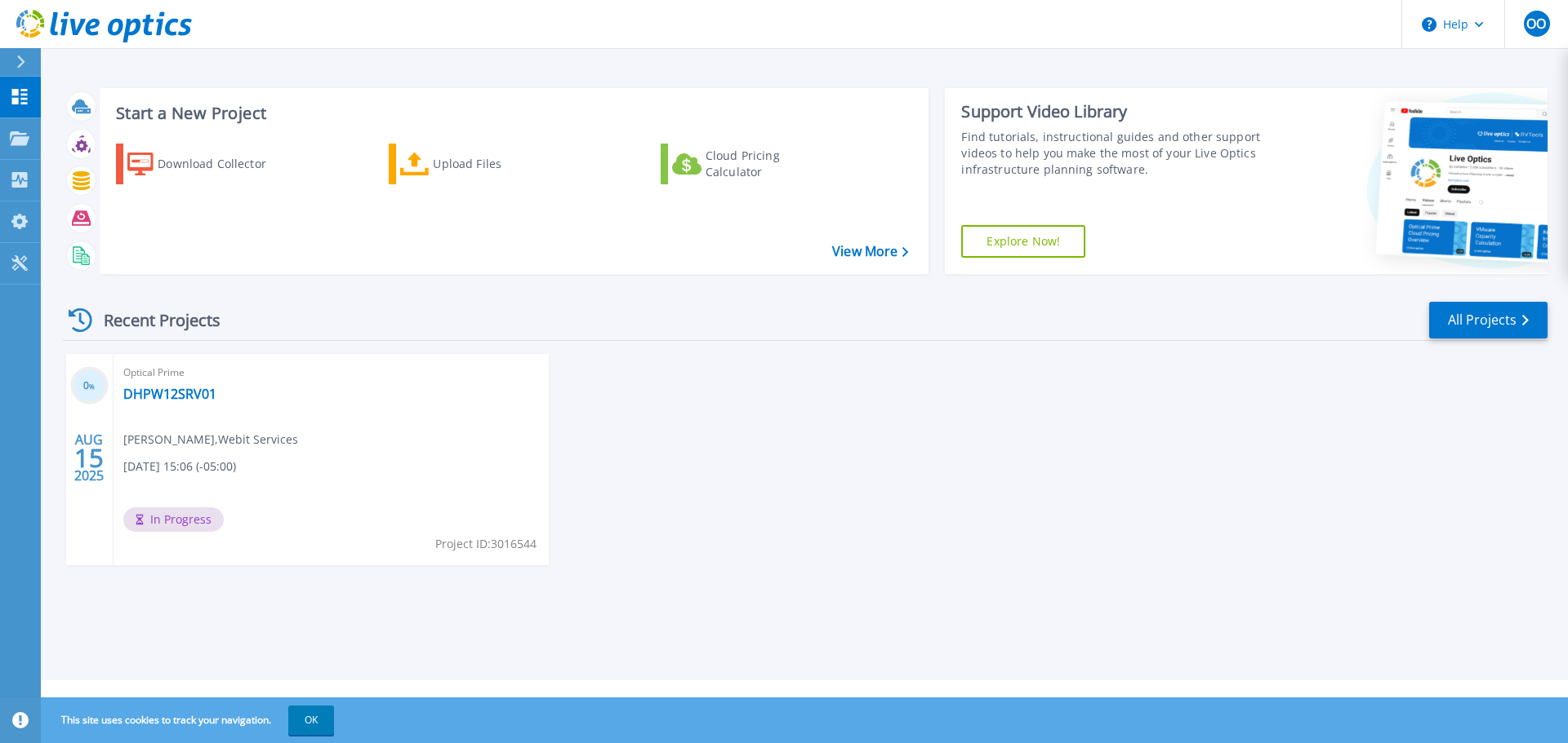
click at [151, 448] on div "Optical Prime DHPW12SRV01 [PERSON_NAME] , Webit Services [DATE] 15:06 (-05:00) …" at bounding box center [331, 460] width 435 height 211
click at [164, 394] on link "DHPW12SRV01" at bounding box center [170, 394] width 93 height 16
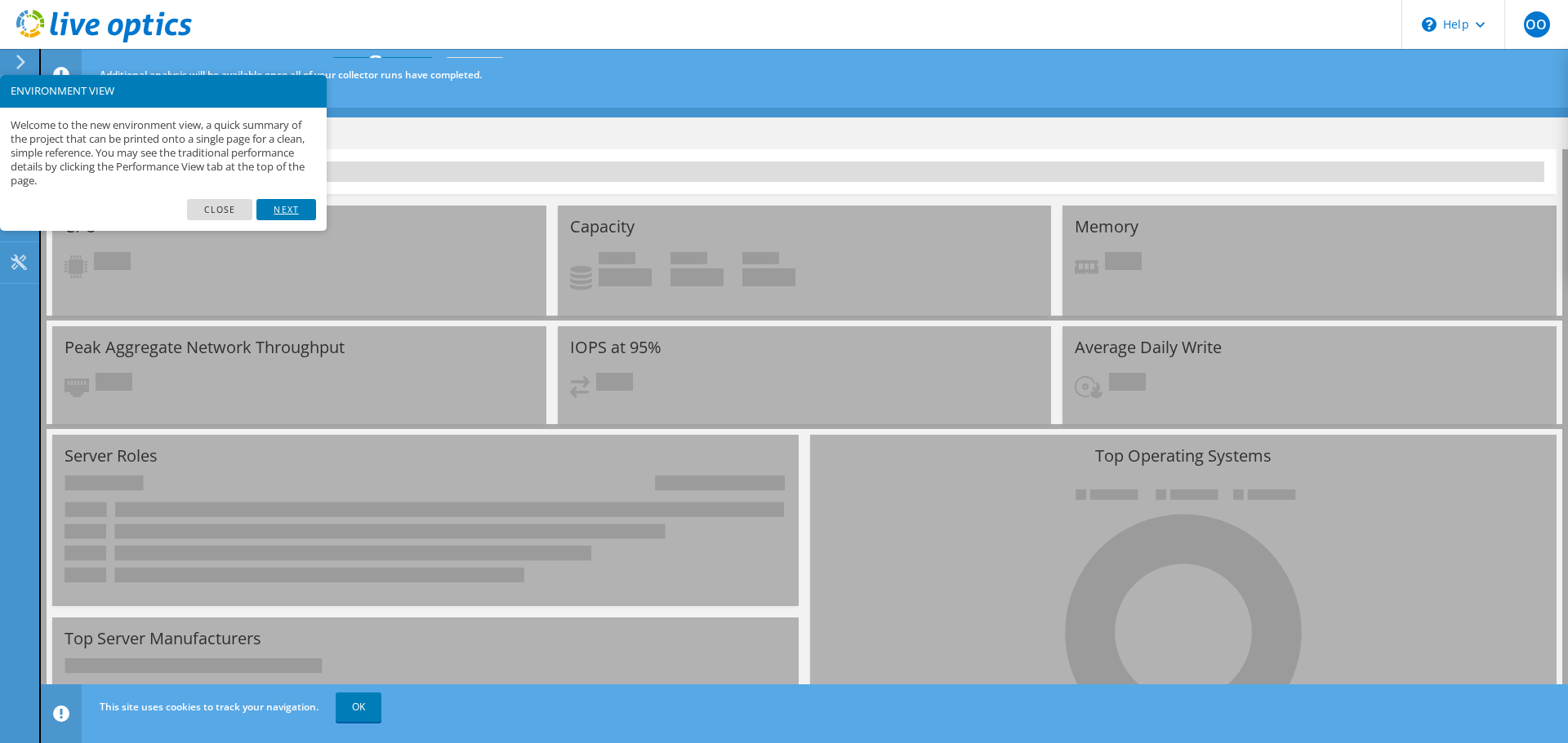
click at [293, 212] on link "Next" at bounding box center [286, 209] width 59 height 21
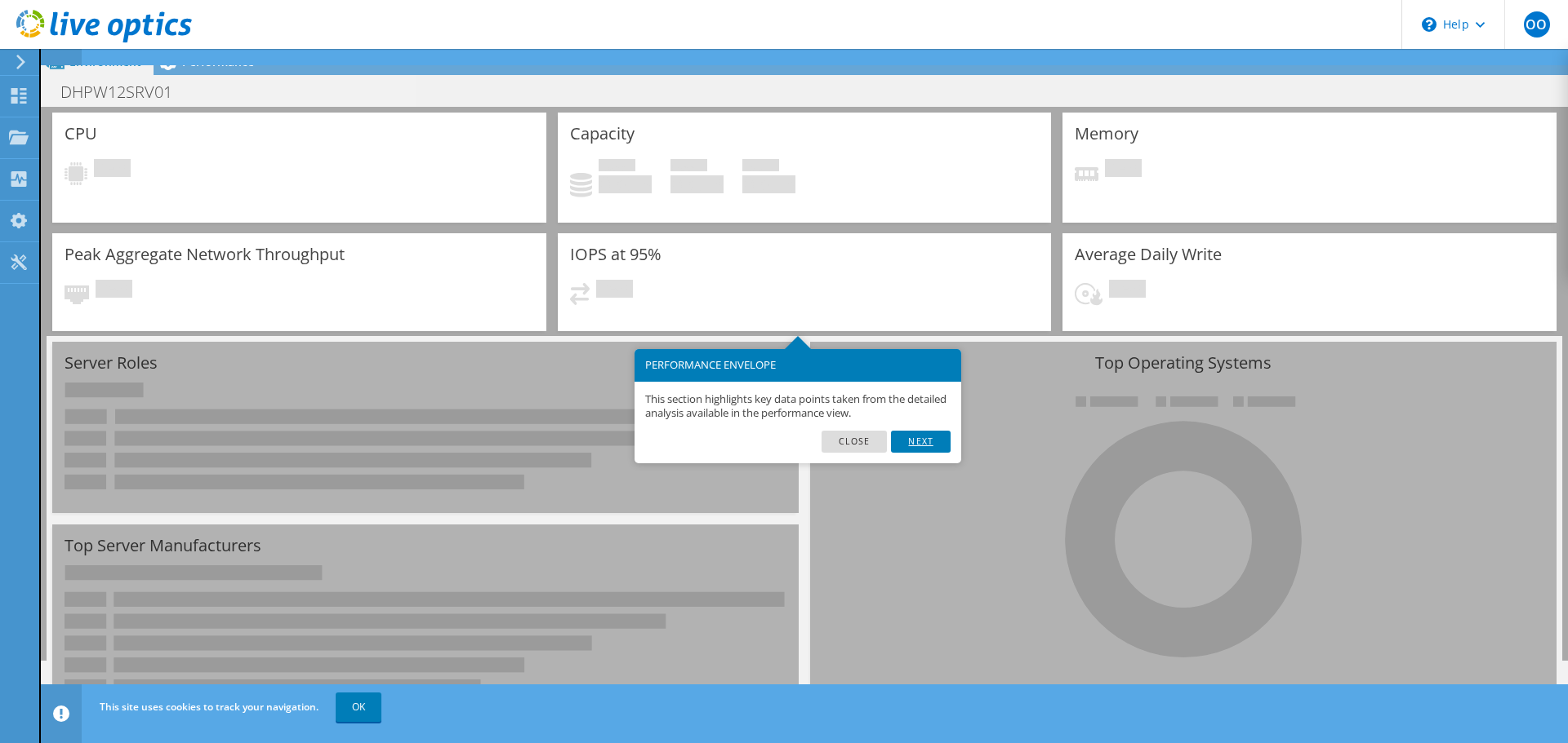
click at [922, 440] on link "Next" at bounding box center [920, 441] width 59 height 21
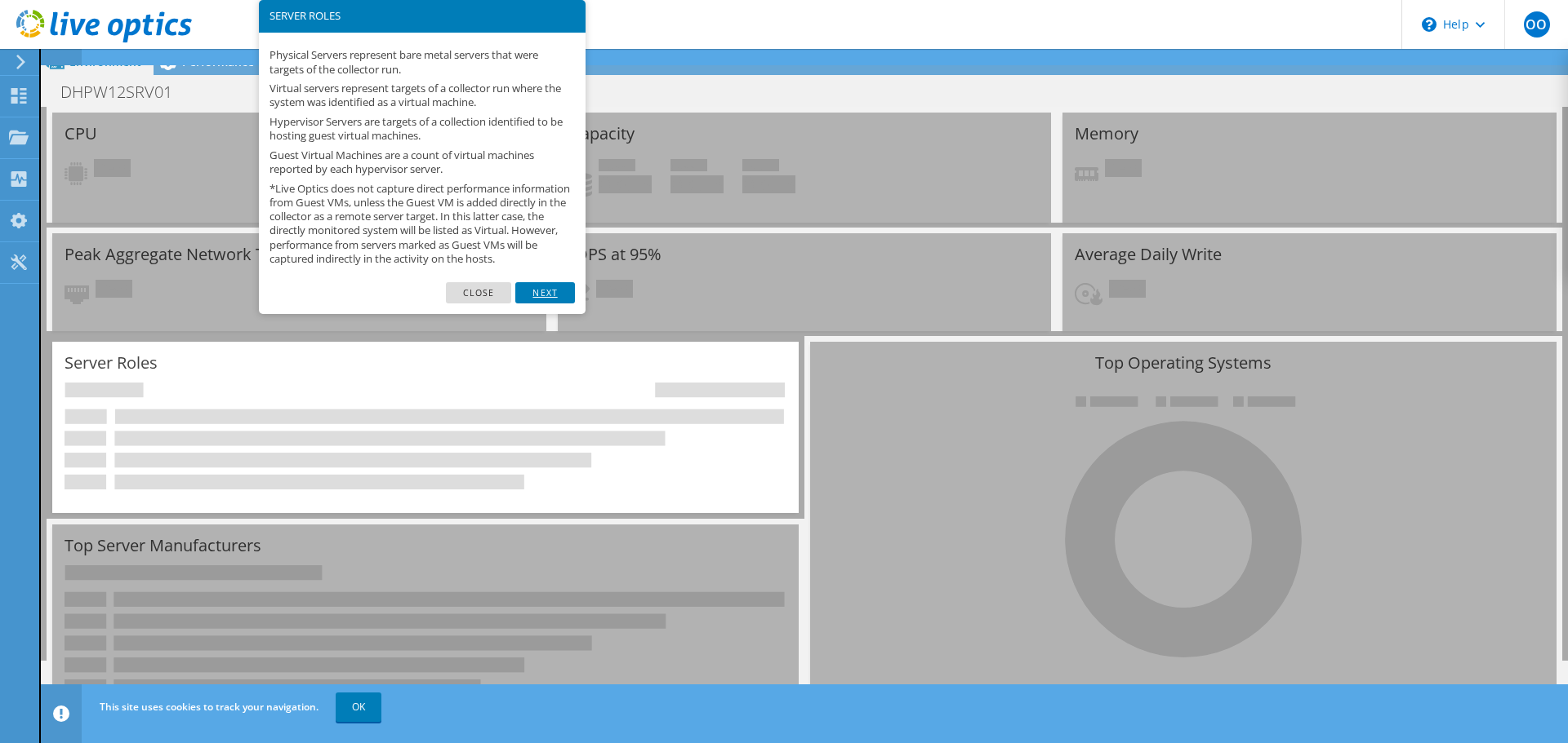
click at [550, 304] on link "Next" at bounding box center [545, 293] width 59 height 21
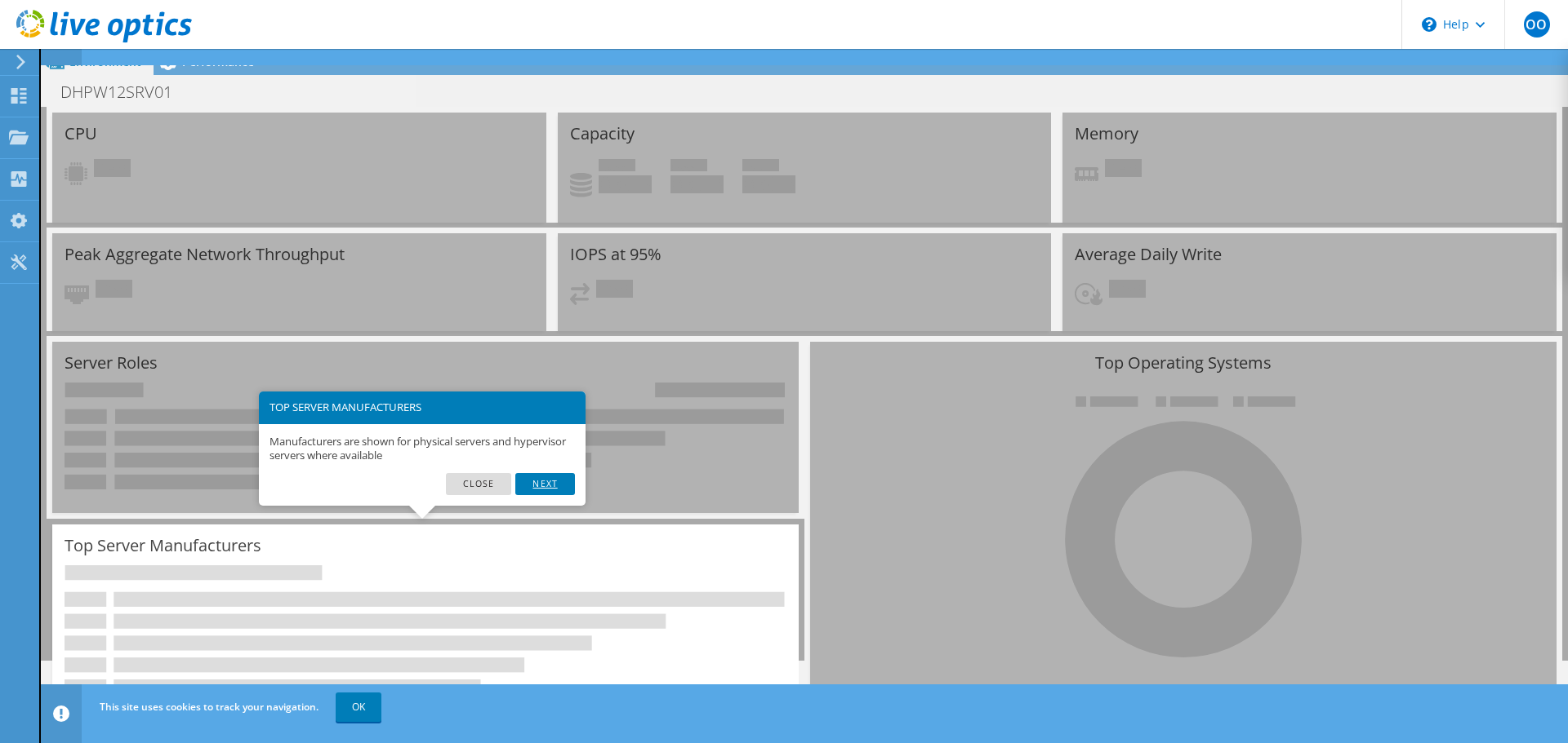
click at [540, 486] on link "Next" at bounding box center [545, 484] width 59 height 21
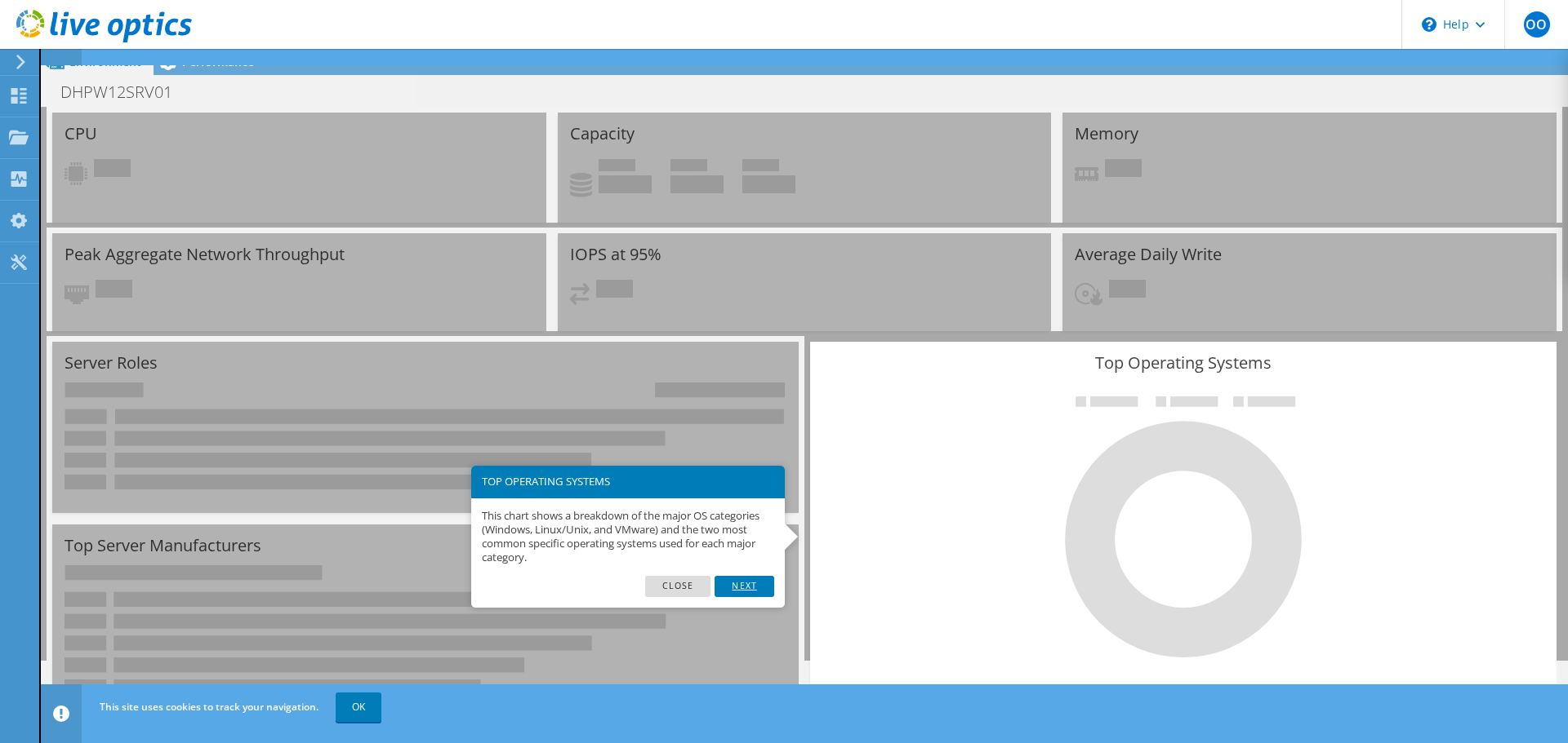
click at [739, 582] on link "Next" at bounding box center [744, 587] width 59 height 21
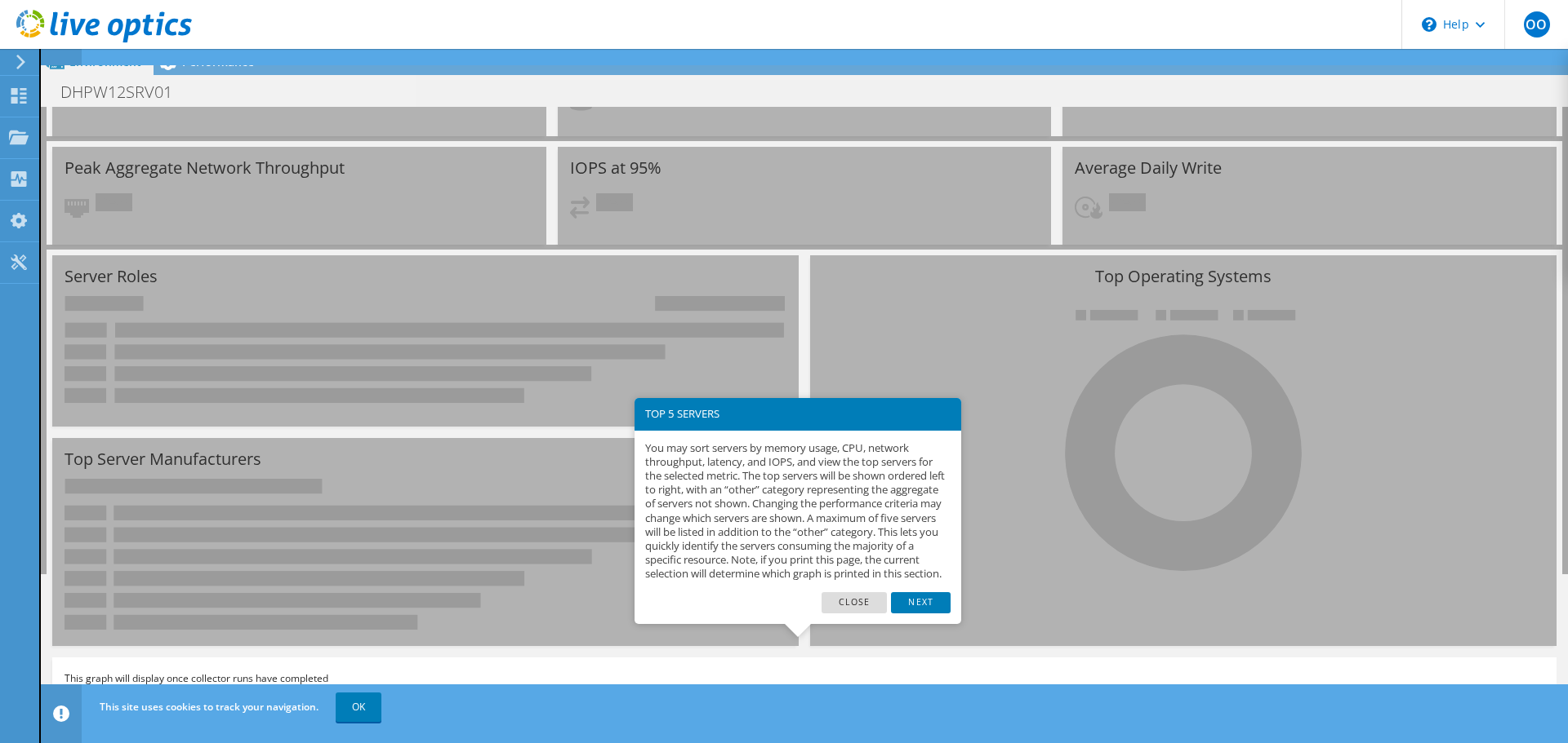
click at [912, 614] on link "Next" at bounding box center [920, 603] width 59 height 21
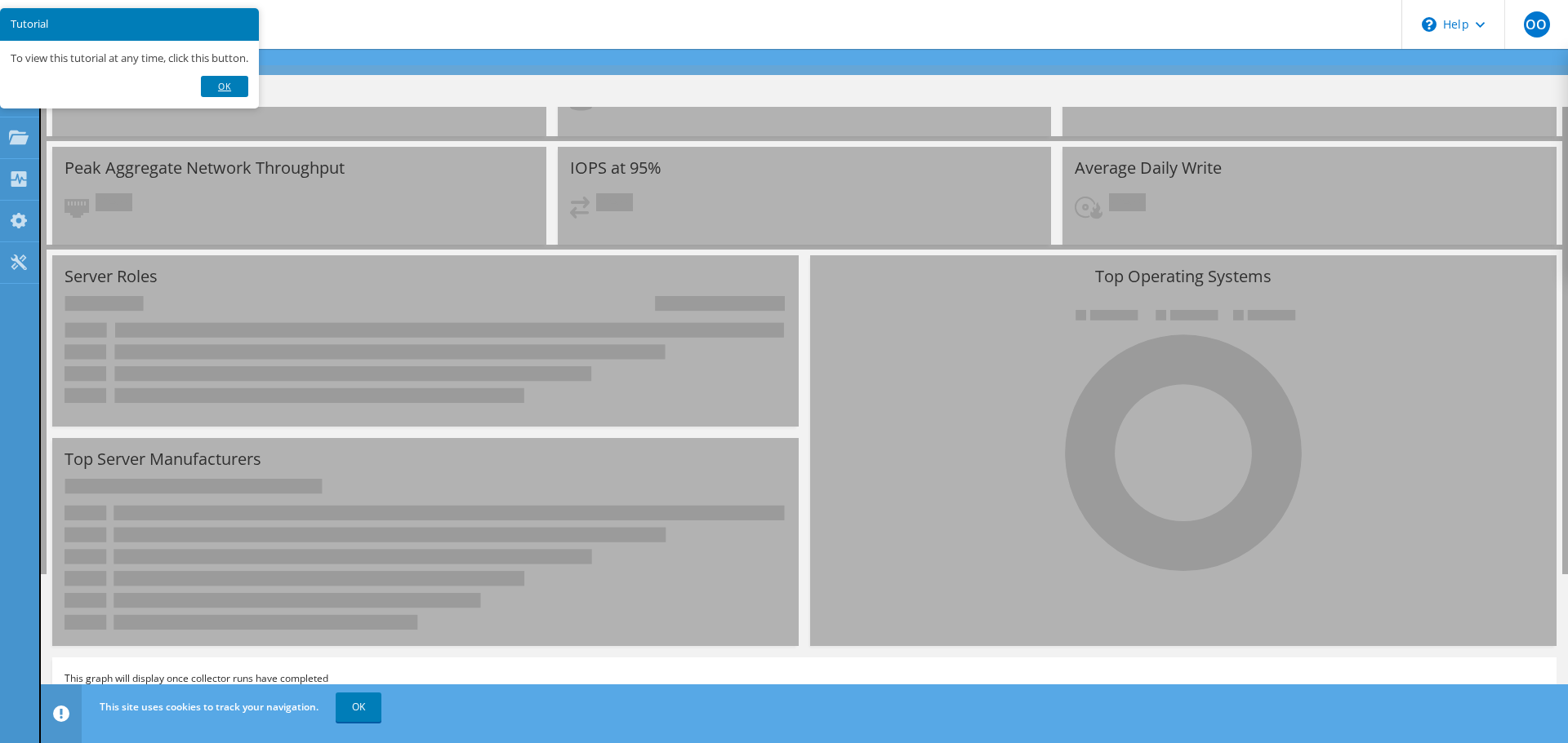
click at [238, 87] on link "Ok" at bounding box center [224, 87] width 47 height 21
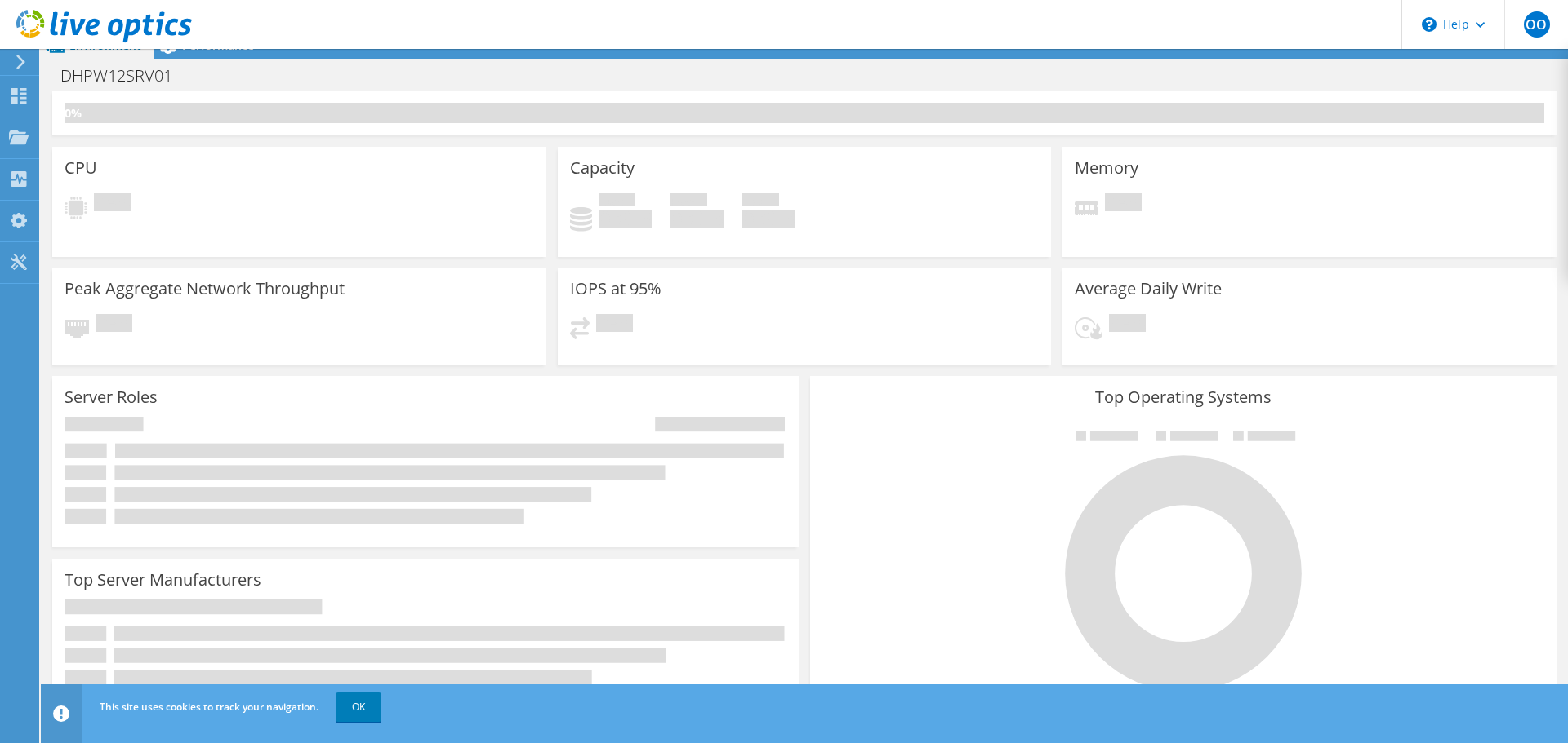
scroll to position [0, 0]
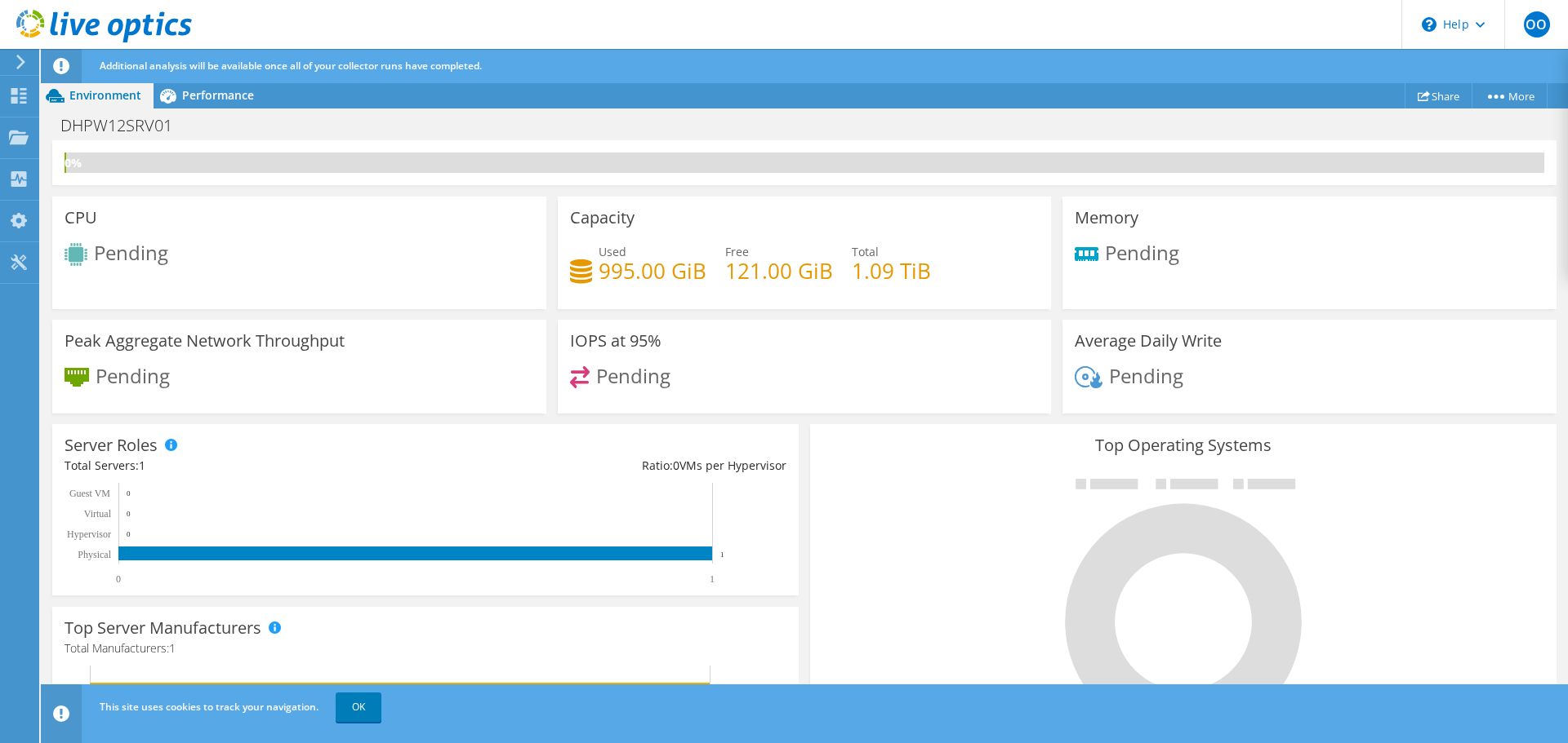
click at [341, 290] on div "CPU Pending" at bounding box center [299, 253] width 494 height 113
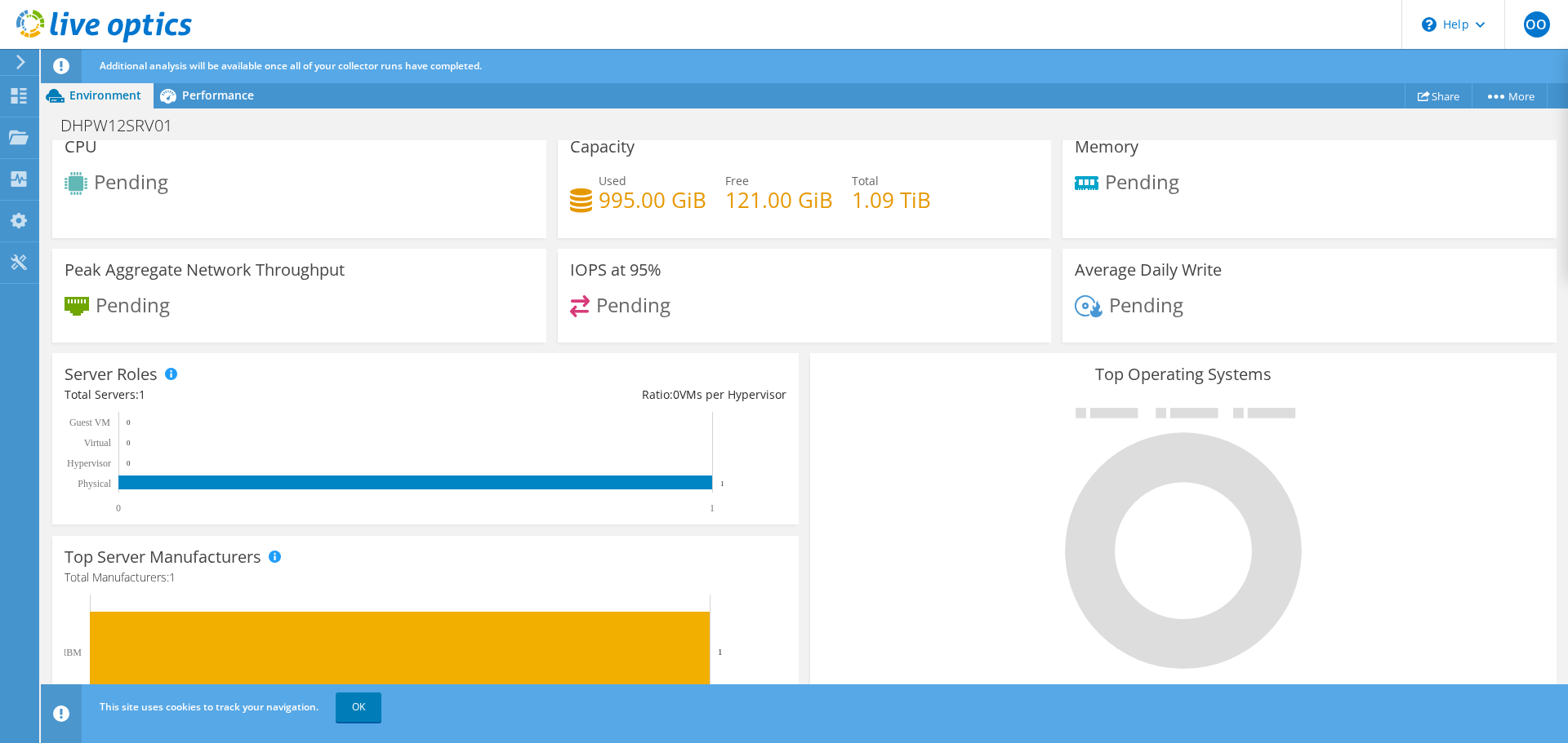
scroll to position [136, 0]
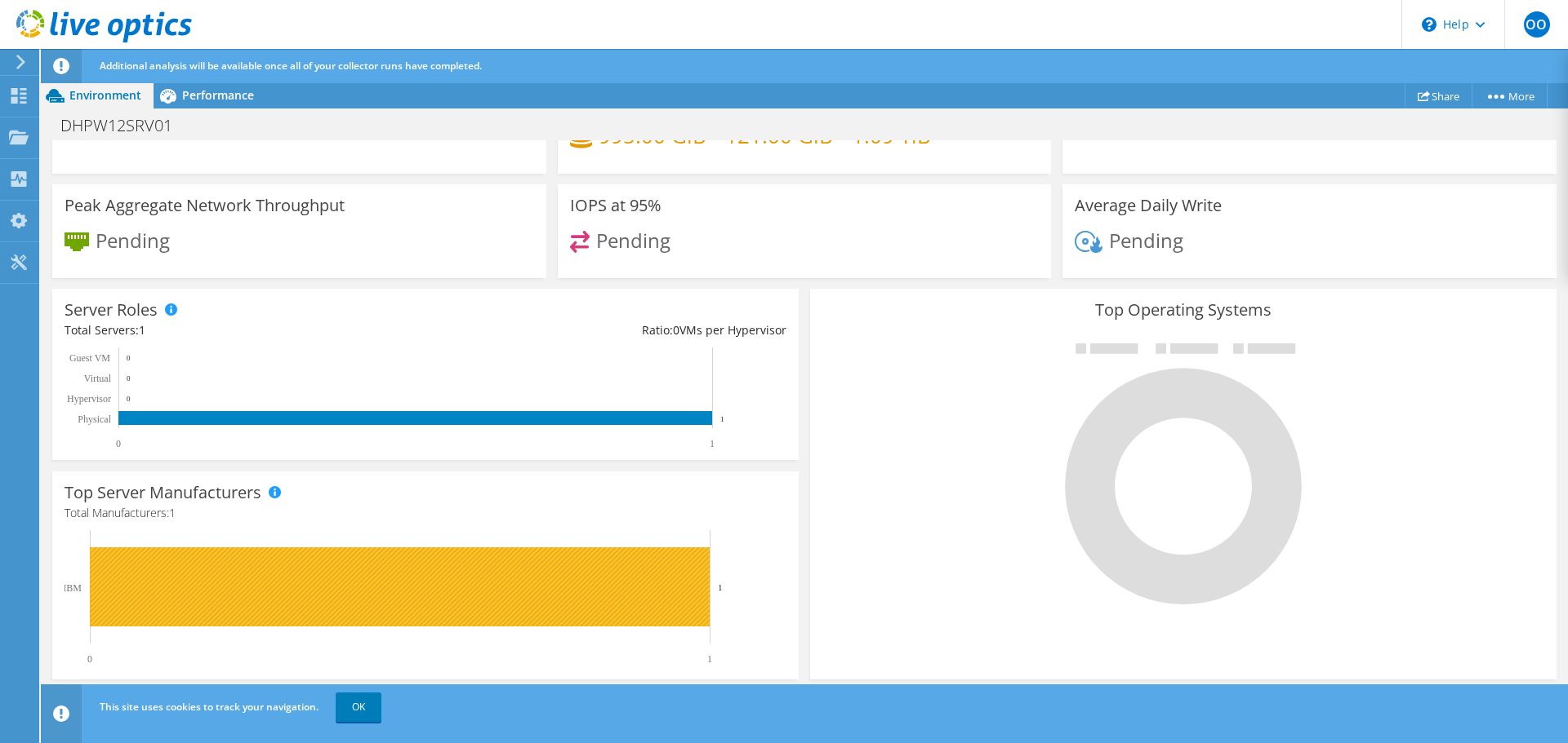
click at [652, 589] on rect at bounding box center [400, 587] width 620 height 79
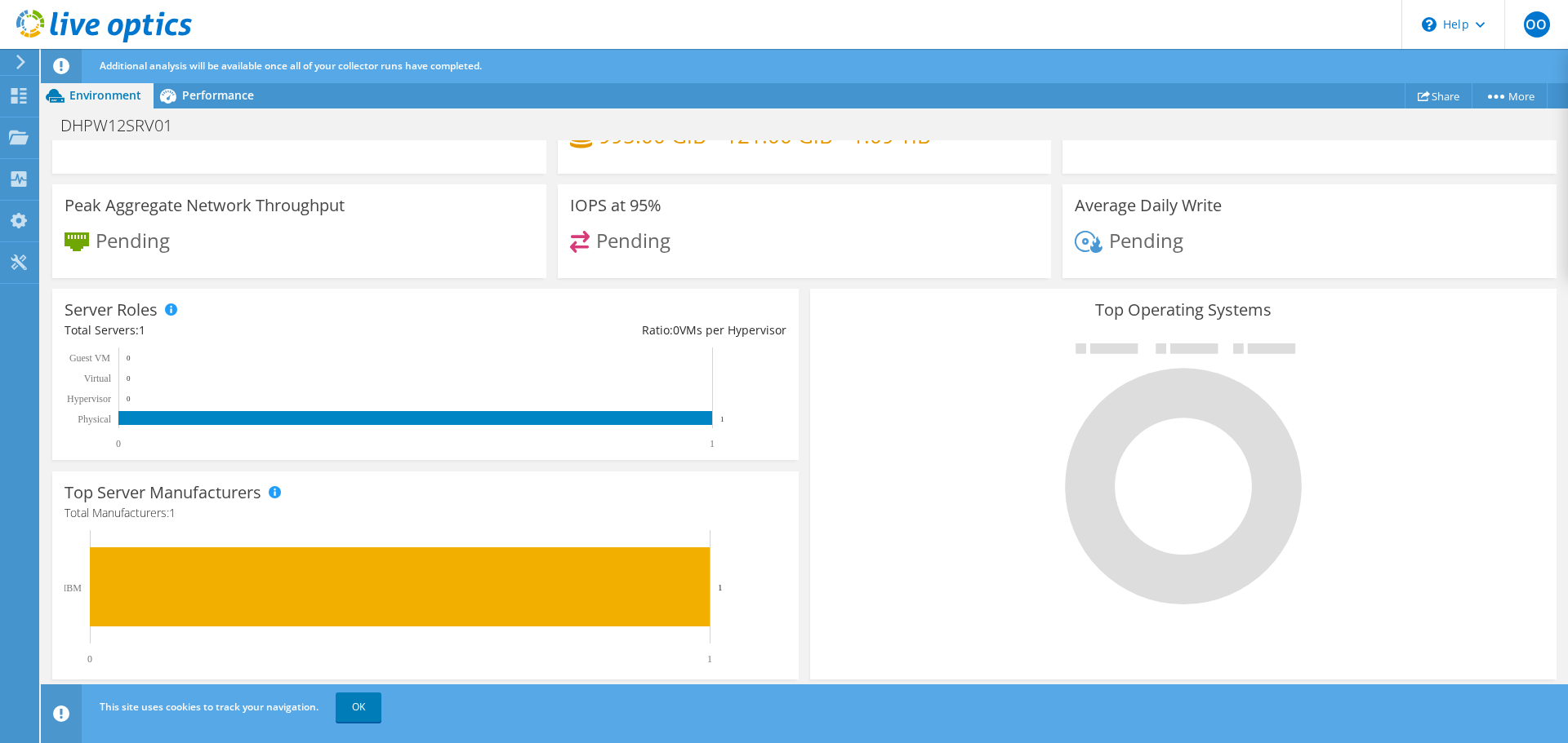
scroll to position [160, 0]
drag, startPoint x: 352, startPoint y: 702, endPoint x: 364, endPoint y: 700, distance: 12.2
click at [353, 702] on link "OK" at bounding box center [359, 708] width 46 height 29
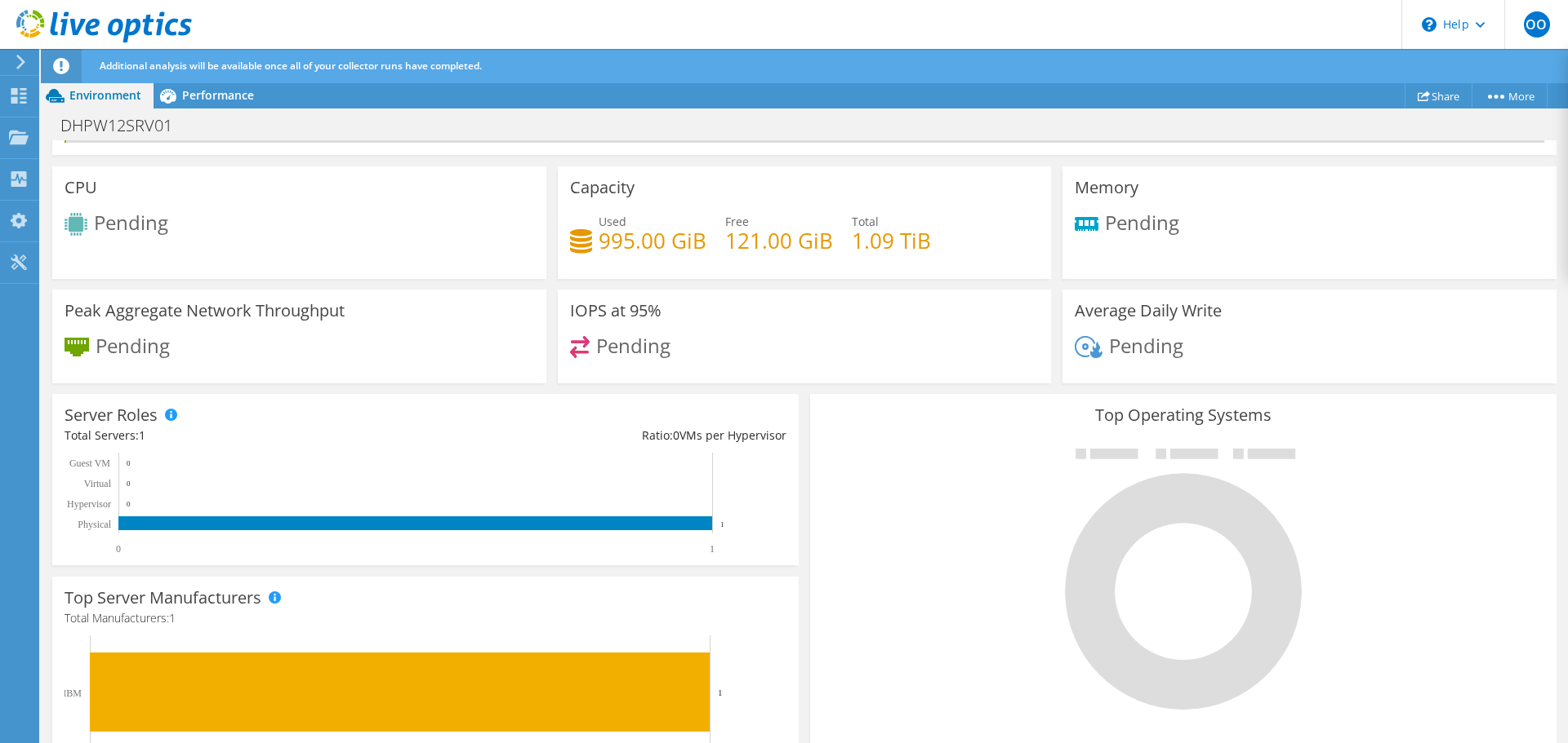
scroll to position [0, 0]
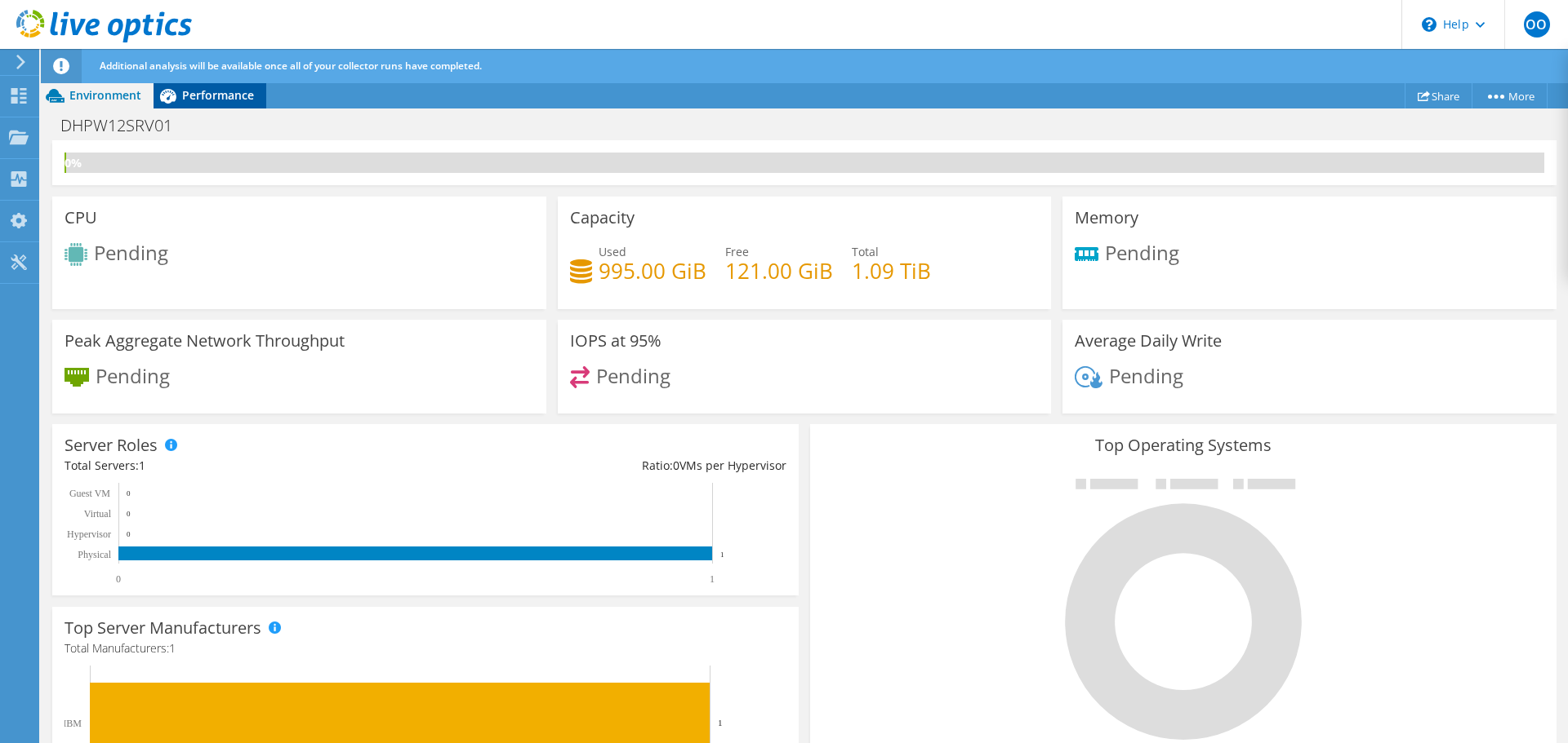
click at [218, 100] on span "Performance" at bounding box center [218, 95] width 72 height 16
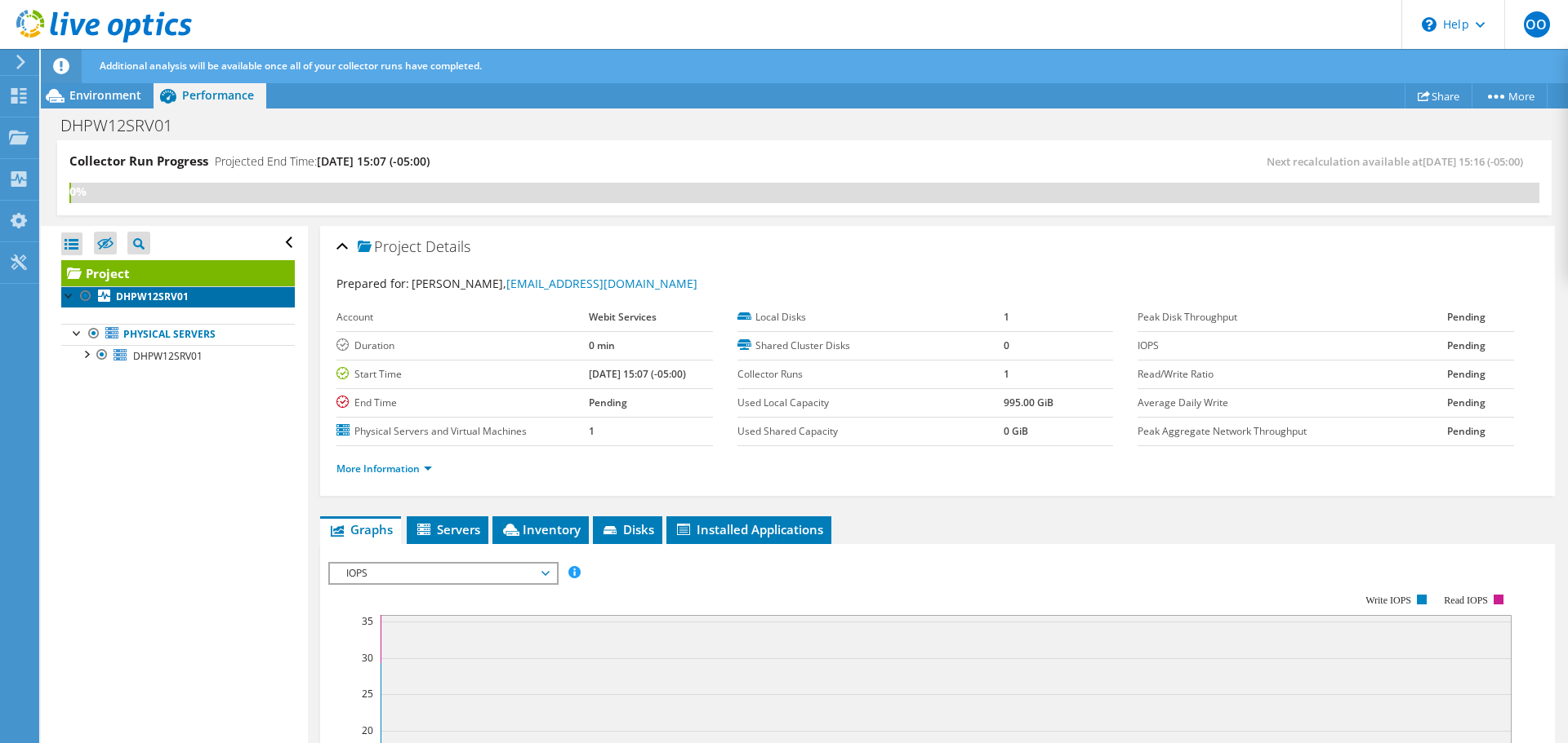
click at [165, 299] on b "DHPW12SRV01" at bounding box center [152, 296] width 73 height 14
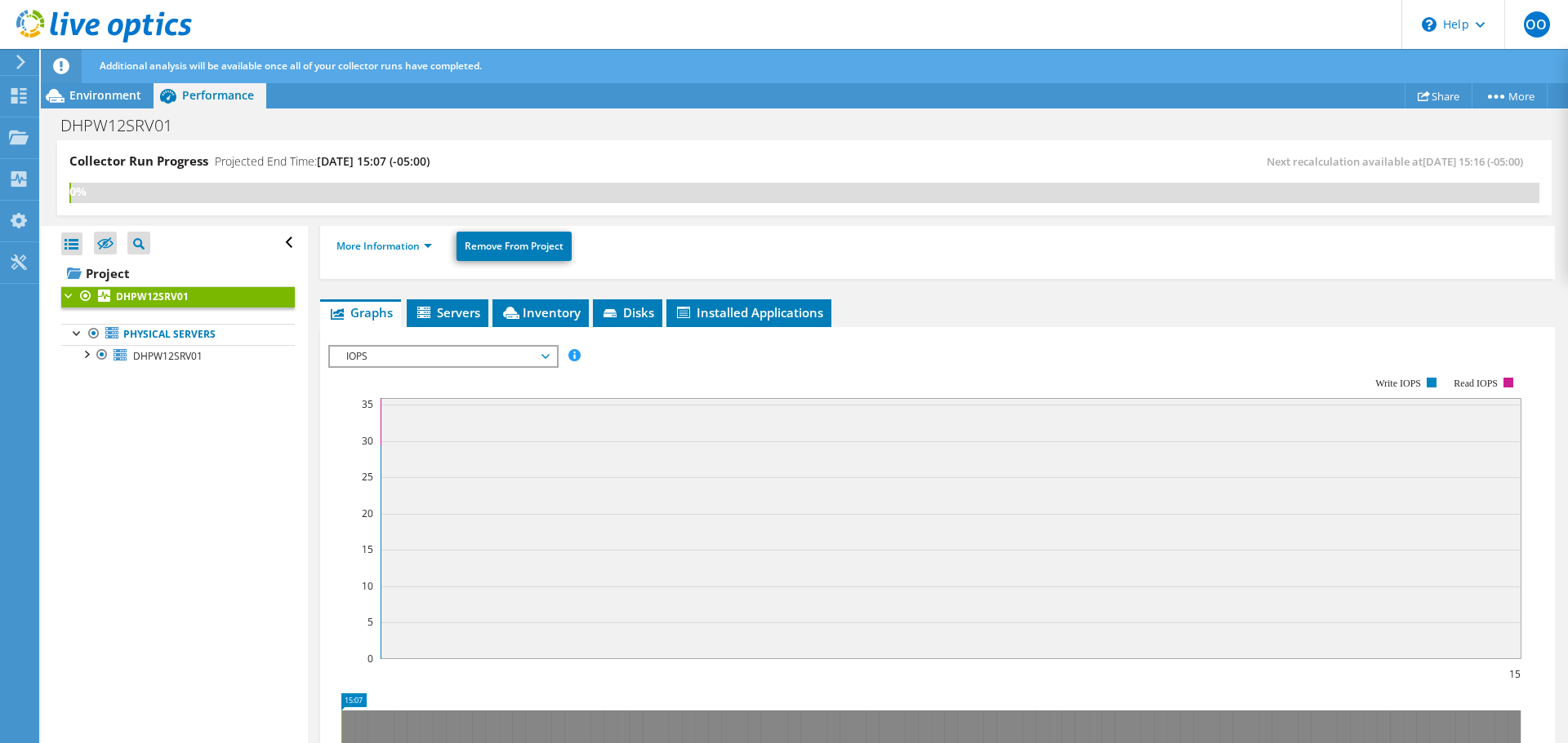
scroll to position [163, 0]
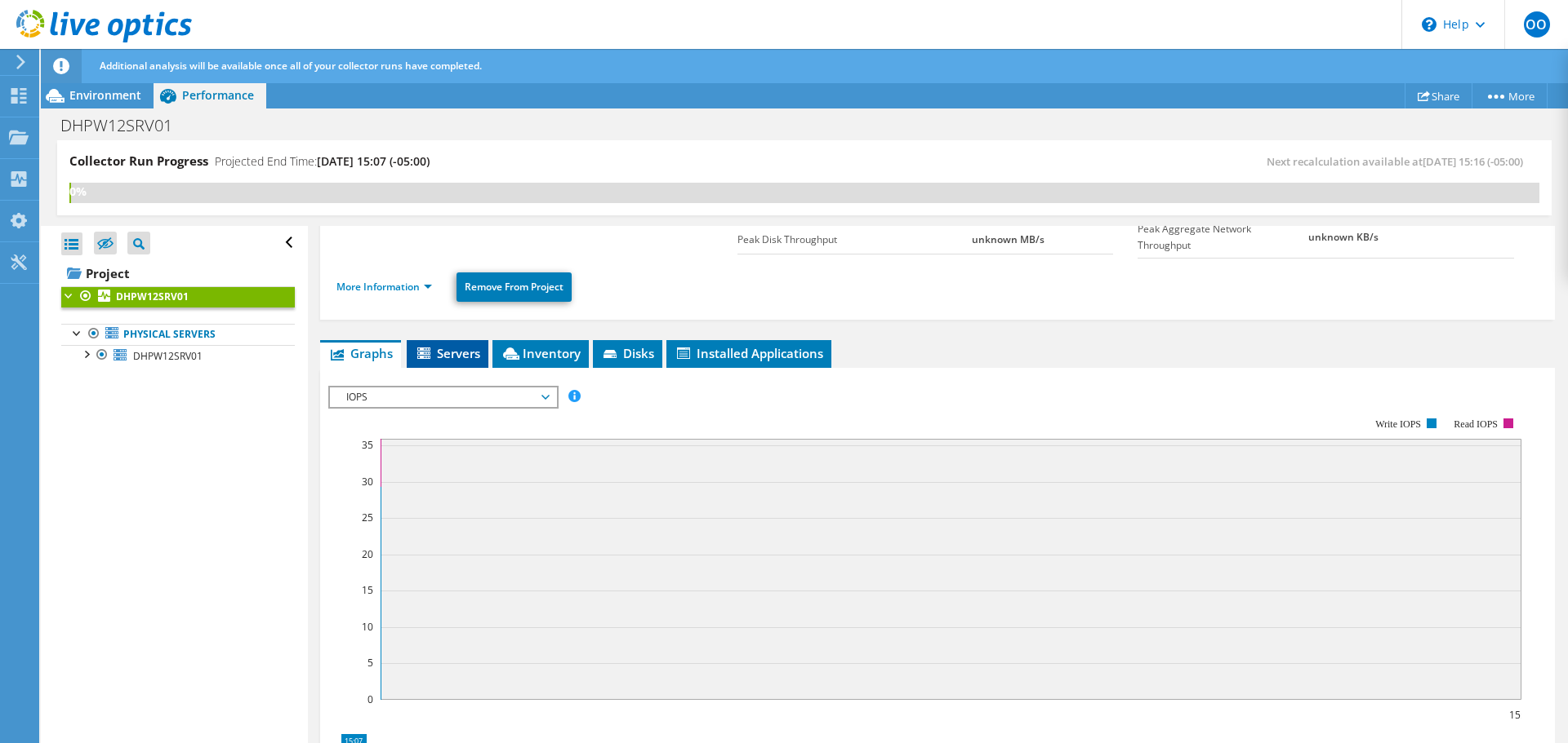
click at [442, 353] on span "Servers" at bounding box center [448, 353] width 66 height 16
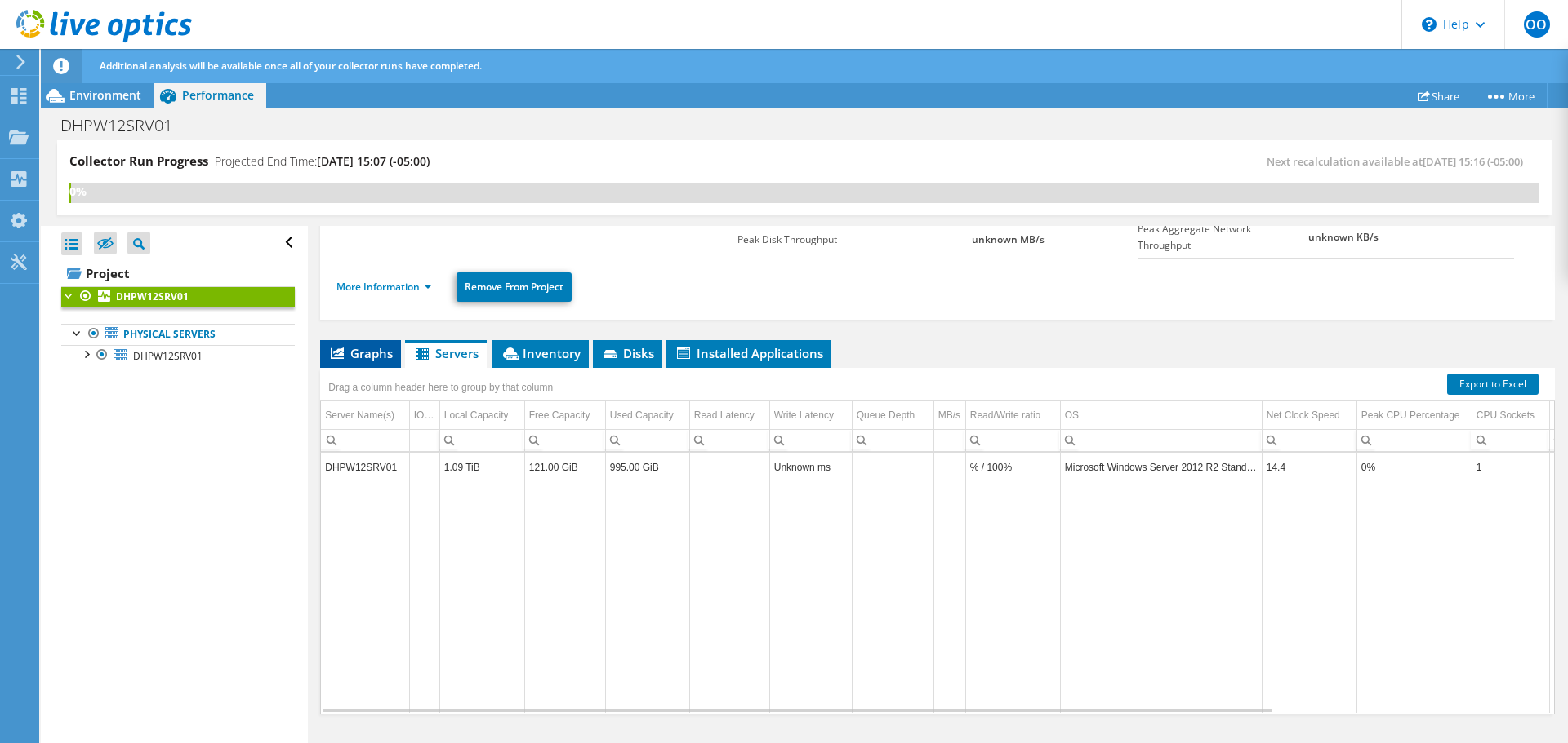
click at [359, 358] on span "Graphs" at bounding box center [360, 353] width 65 height 16
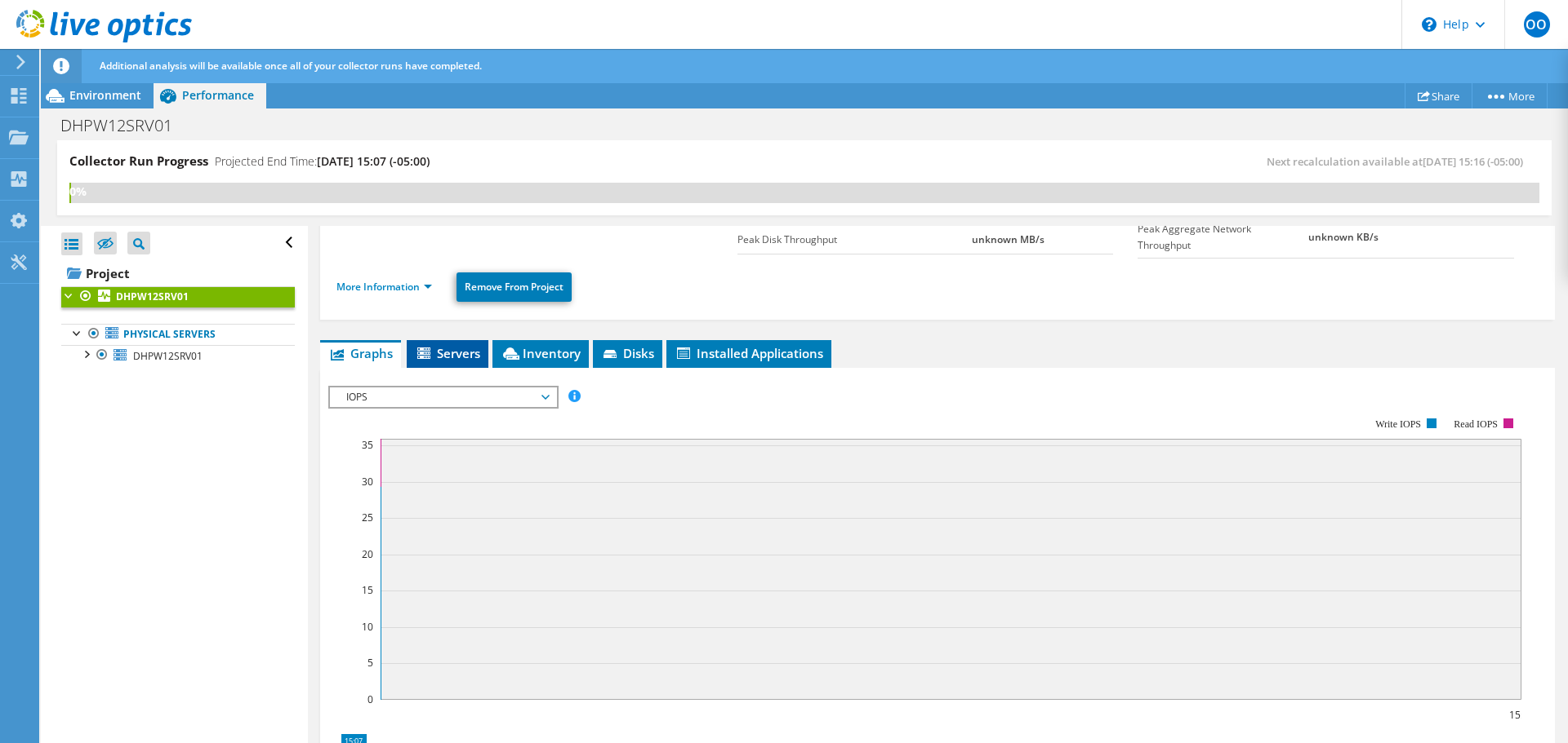
click at [457, 358] on span "Servers" at bounding box center [448, 353] width 66 height 16
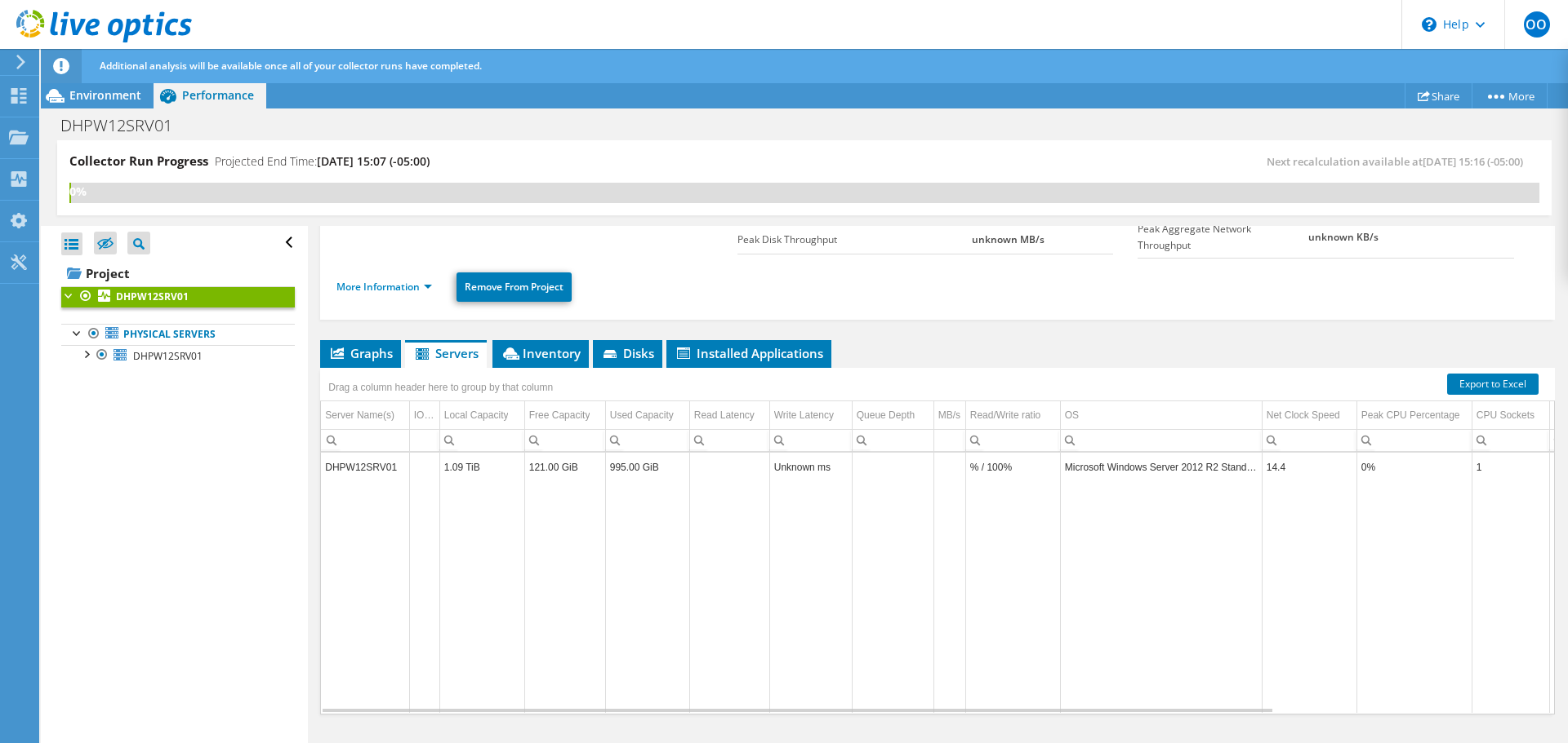
click at [355, 464] on td "DHPW12SRV01" at bounding box center [365, 466] width 88 height 29
click at [545, 355] on span "Inventory" at bounding box center [540, 353] width 80 height 16
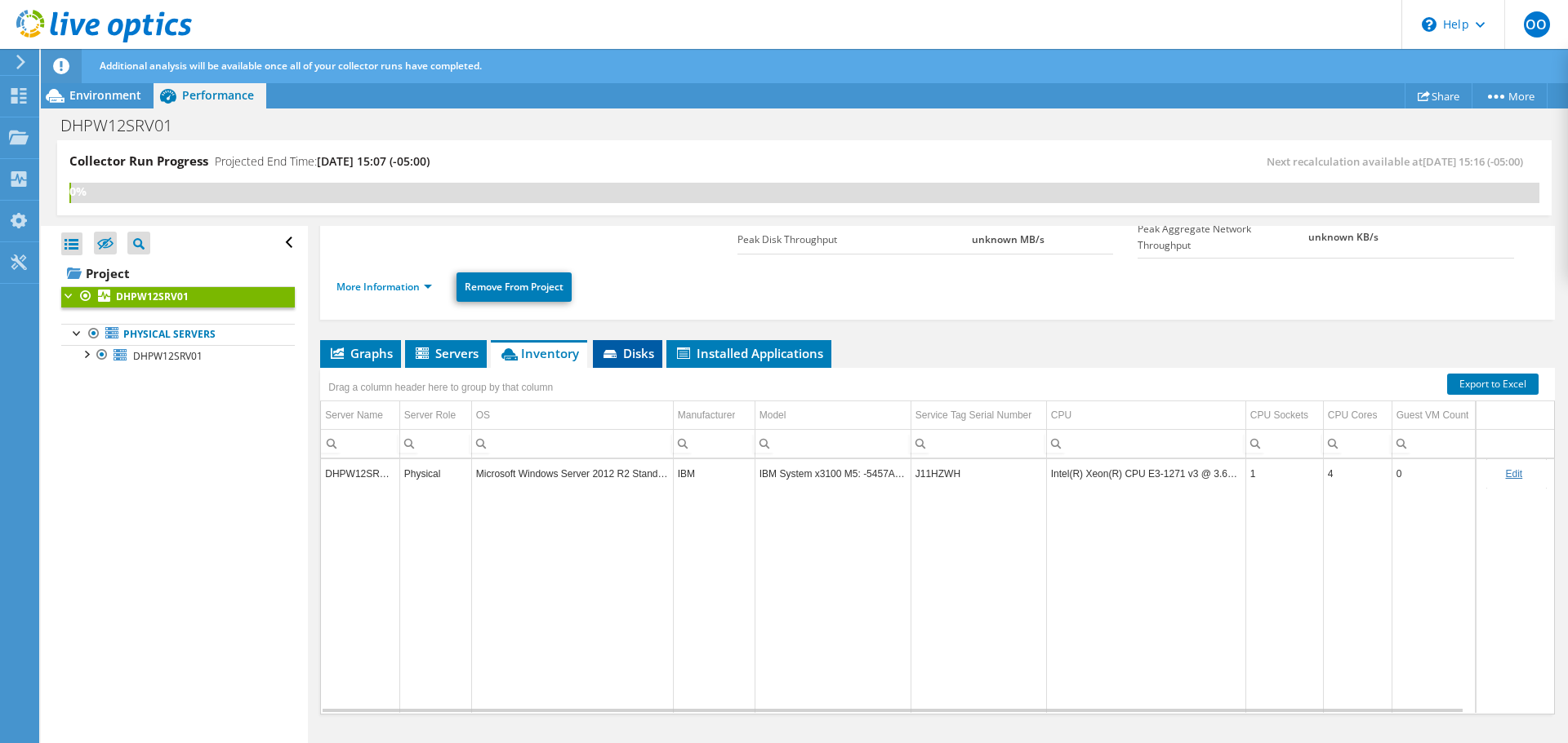
click at [626, 352] on span "Disks" at bounding box center [627, 353] width 53 height 16
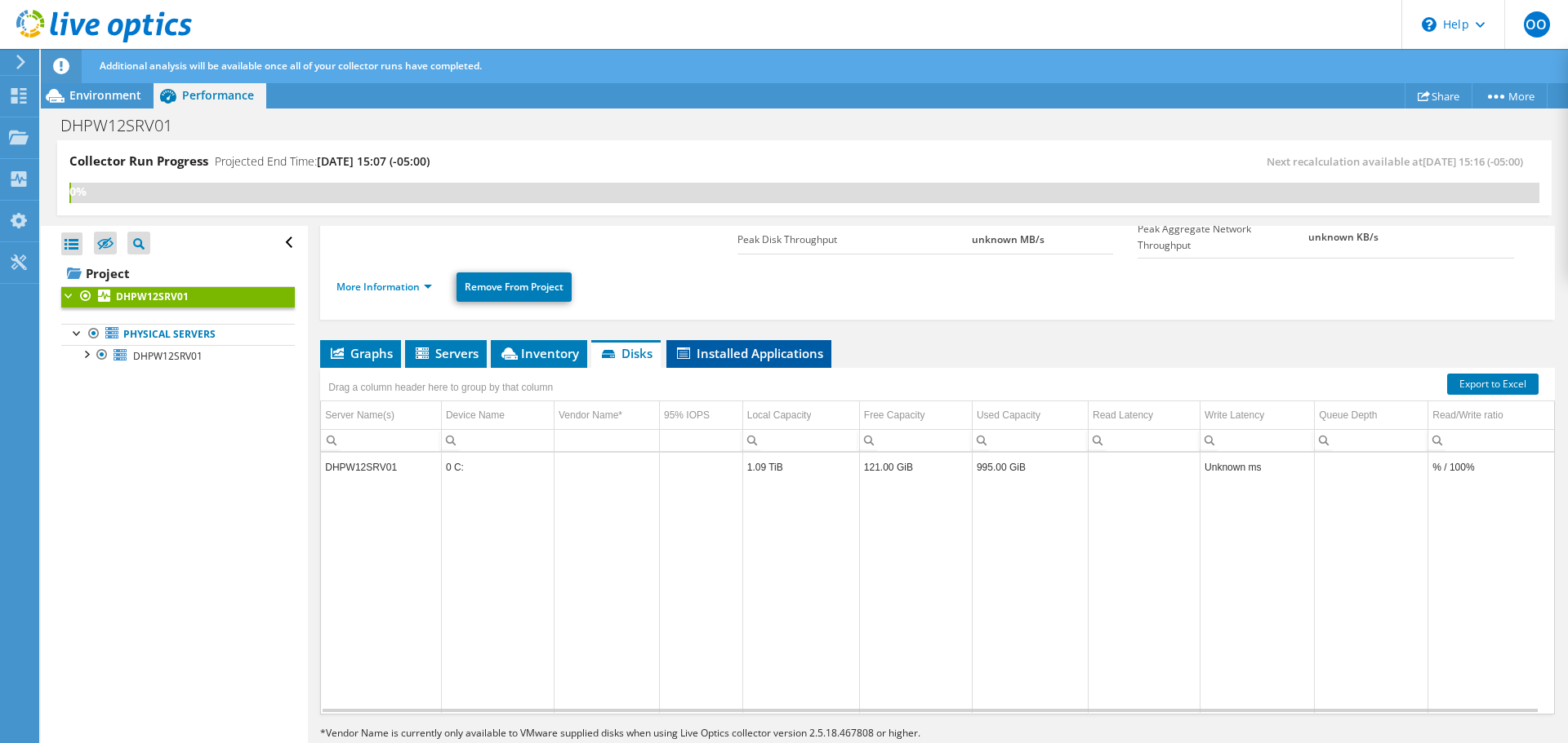
click at [734, 358] on span "Installed Applications" at bounding box center [748, 353] width 148 height 16
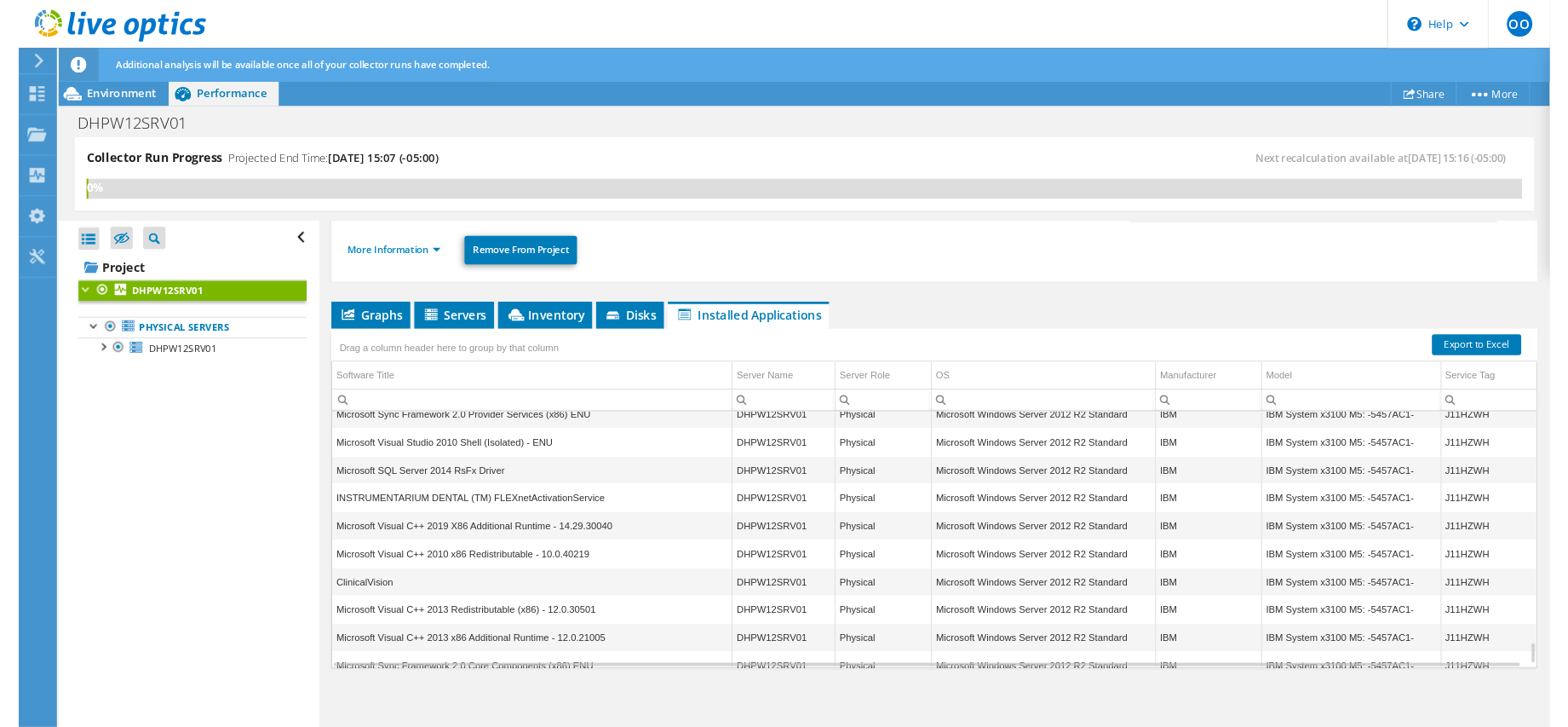
scroll to position [3015, 0]
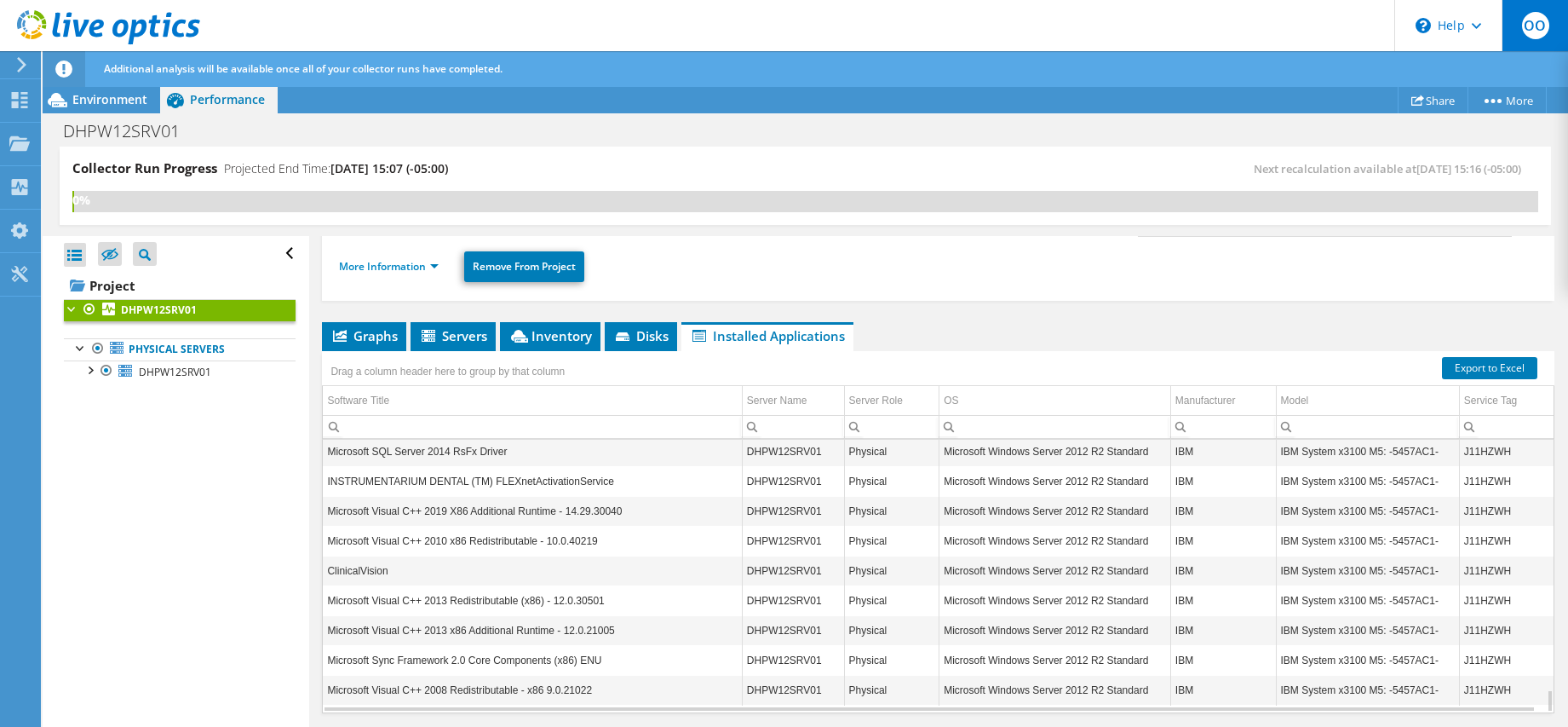
click at [1545, 28] on span "OO" at bounding box center [1536, 26] width 27 height 27
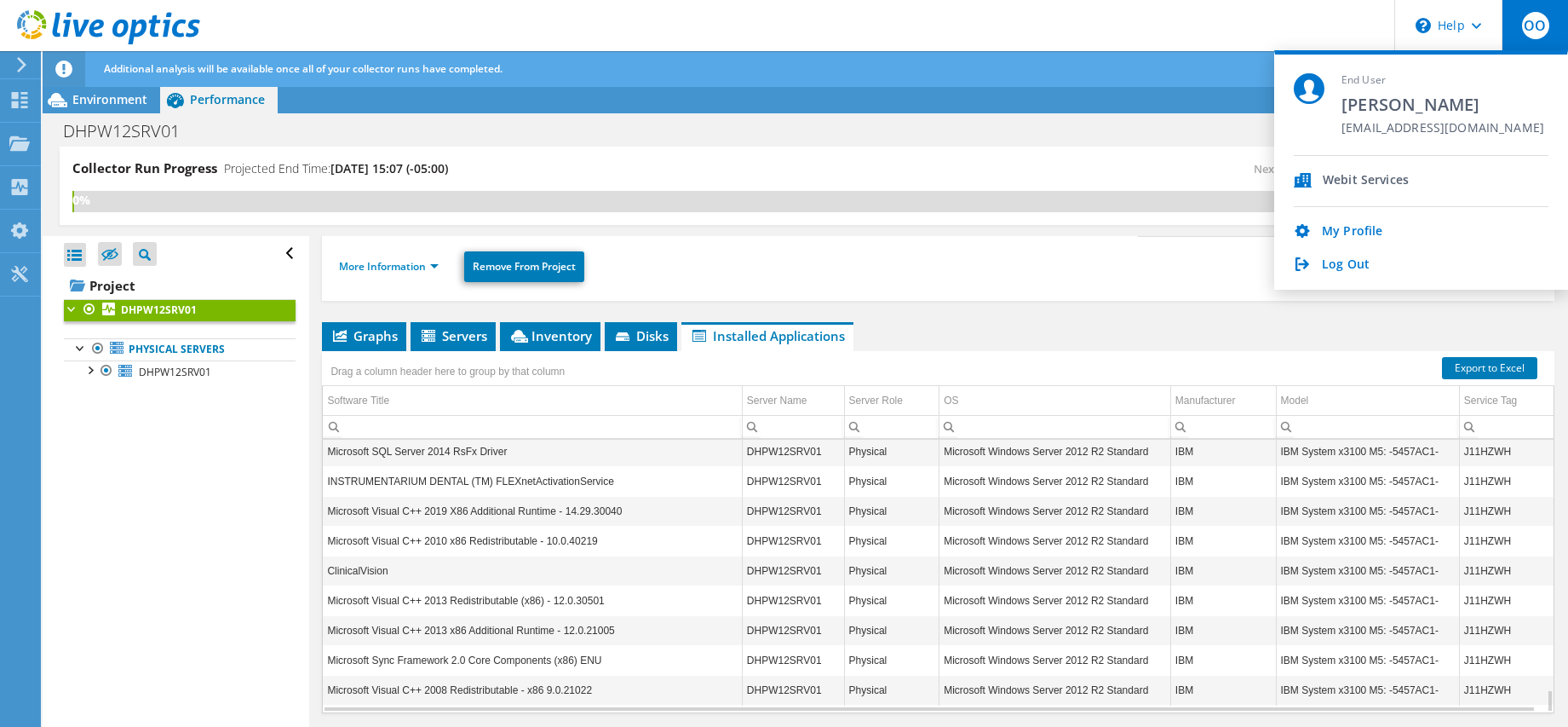
click at [1017, 100] on div "Project Actions Project Actions Share More Project Details" at bounding box center [805, 100] width 1525 height 27
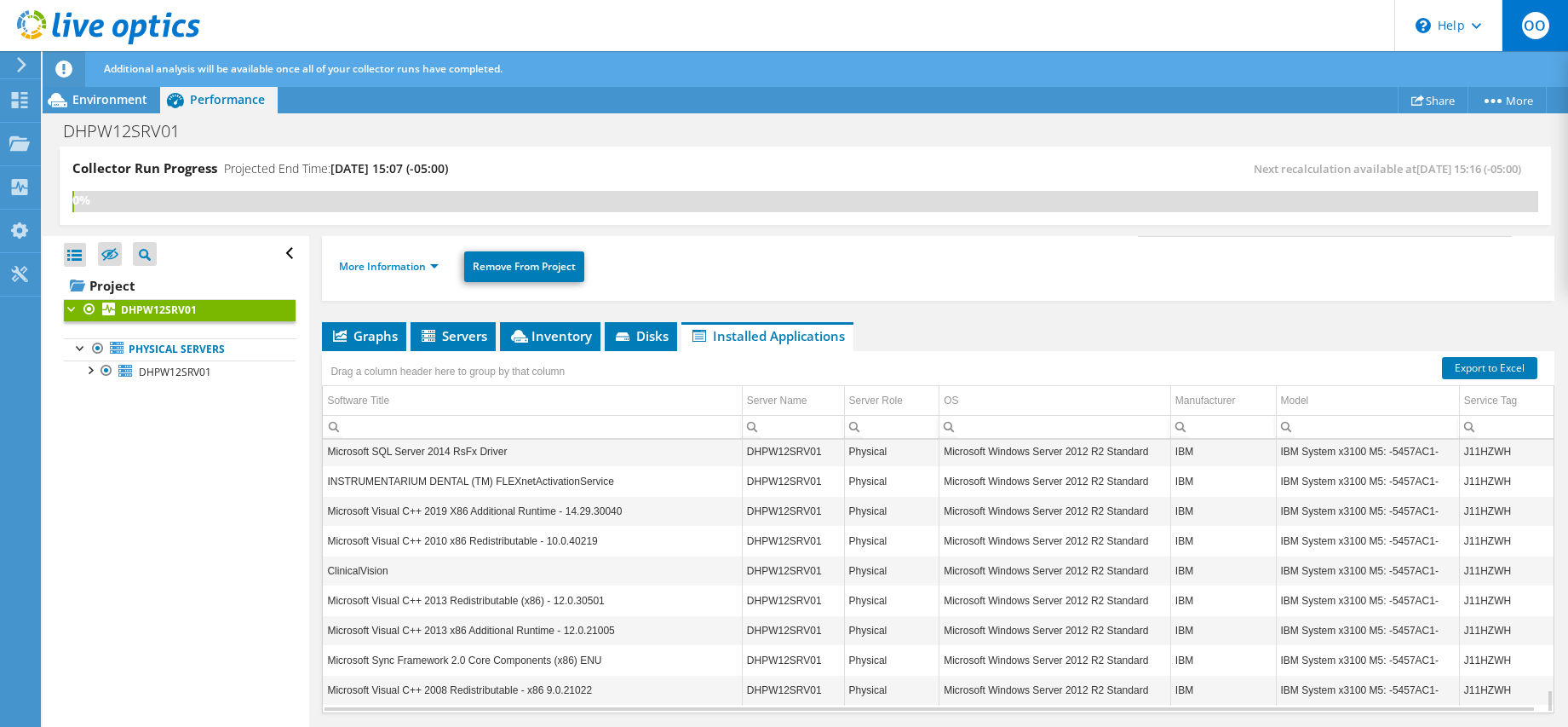
click at [1524, 17] on div "OO" at bounding box center [1535, 26] width 67 height 51
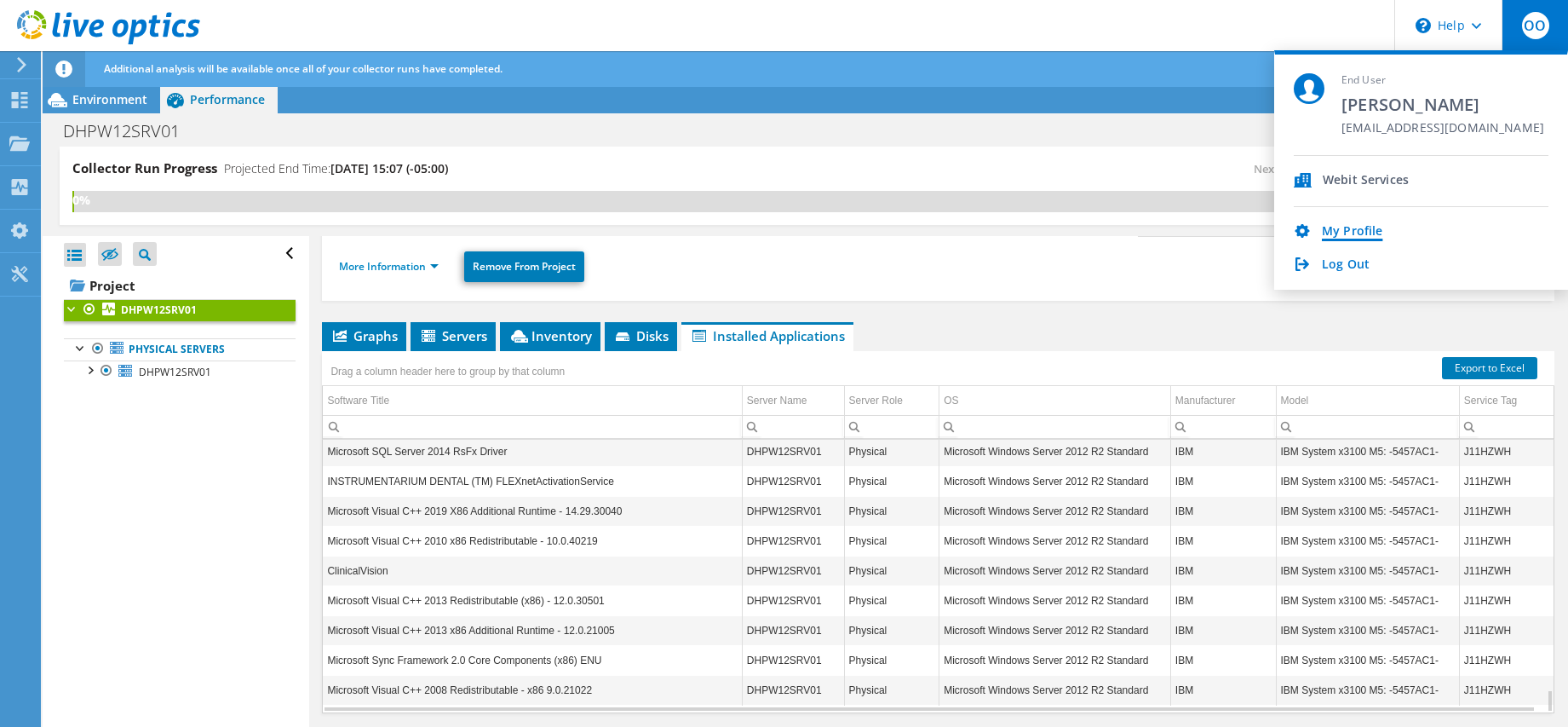
click at [1354, 232] on link "My Profile" at bounding box center [1352, 232] width 61 height 16
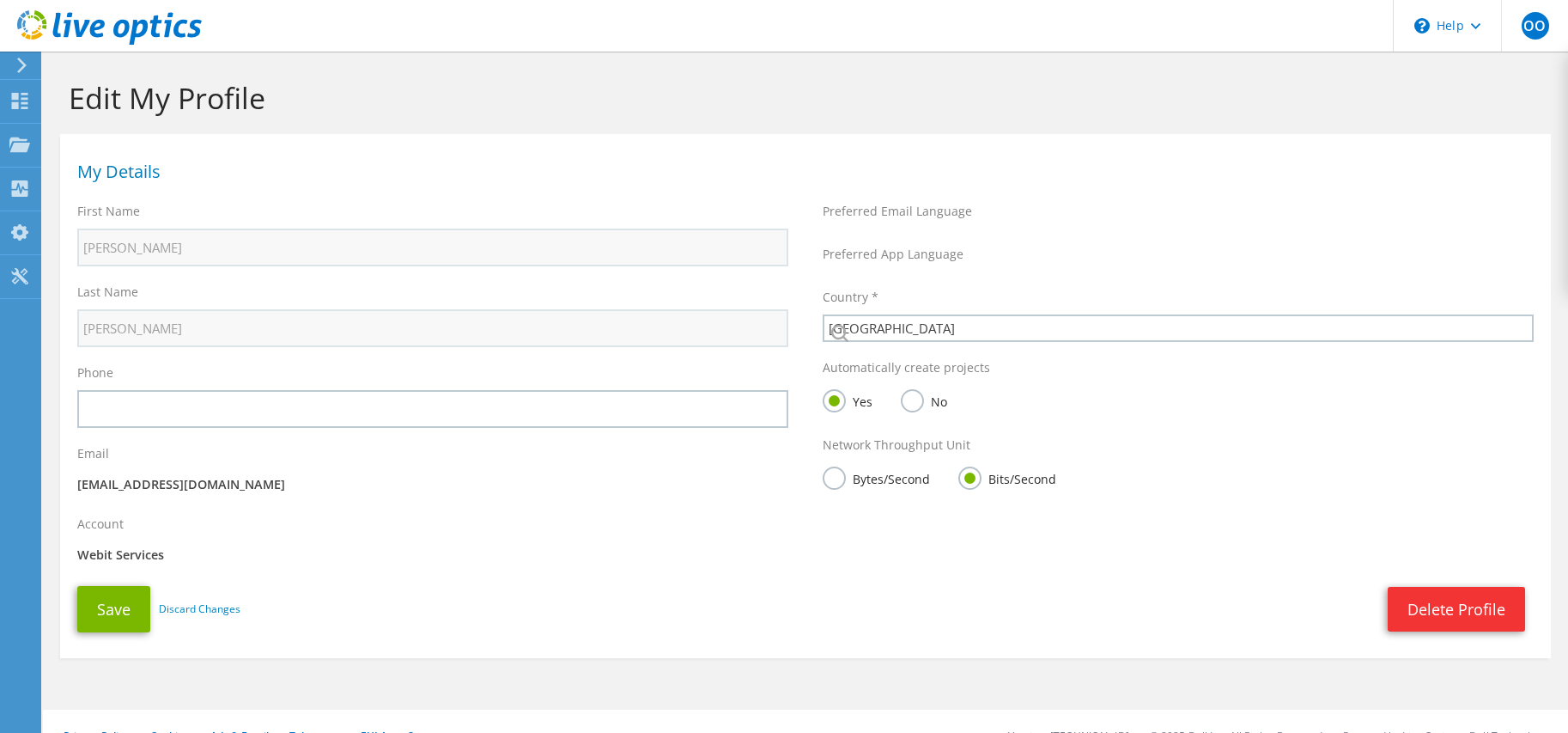
select select "224"
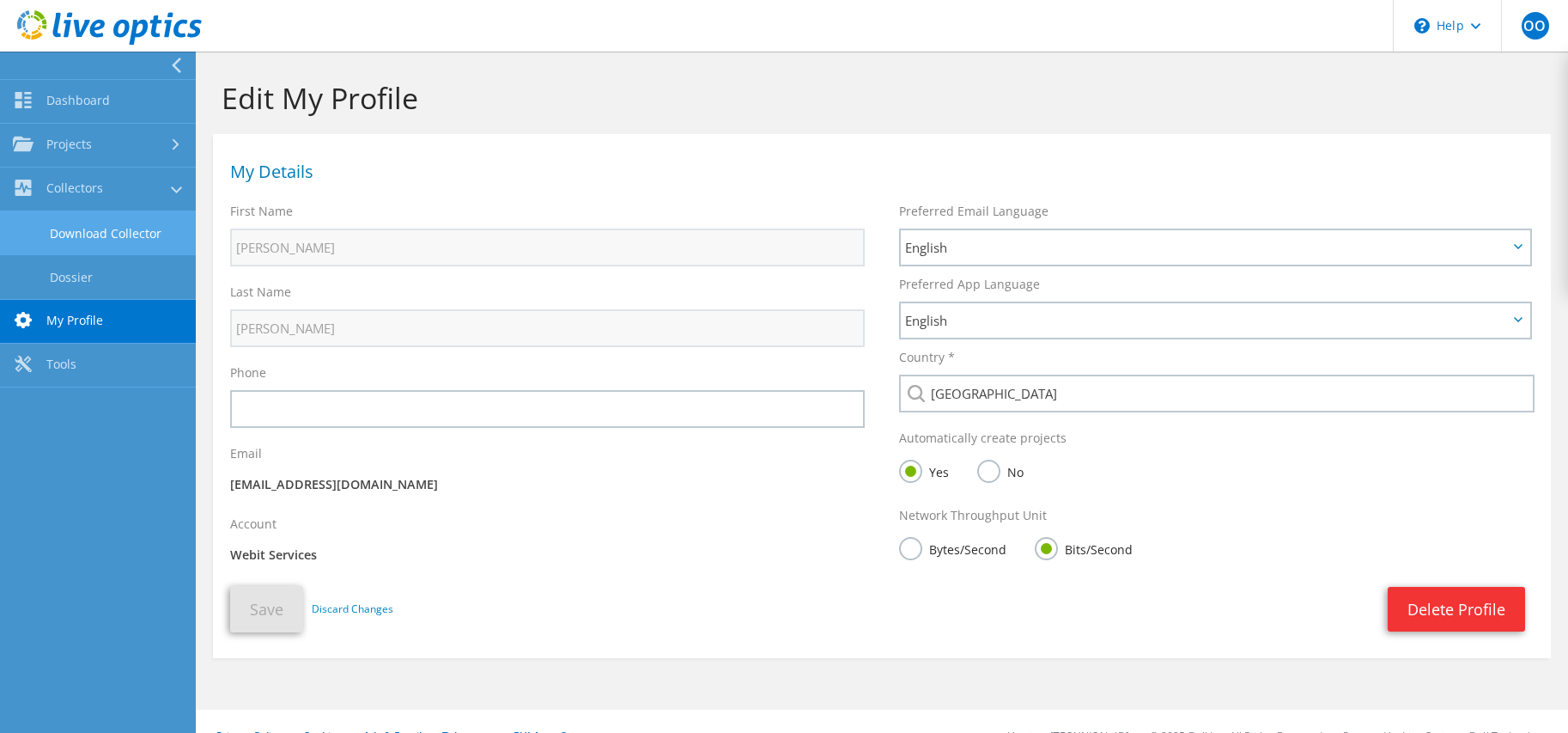
click at [84, 230] on link "Download Collector" at bounding box center [97, 233] width 195 height 44
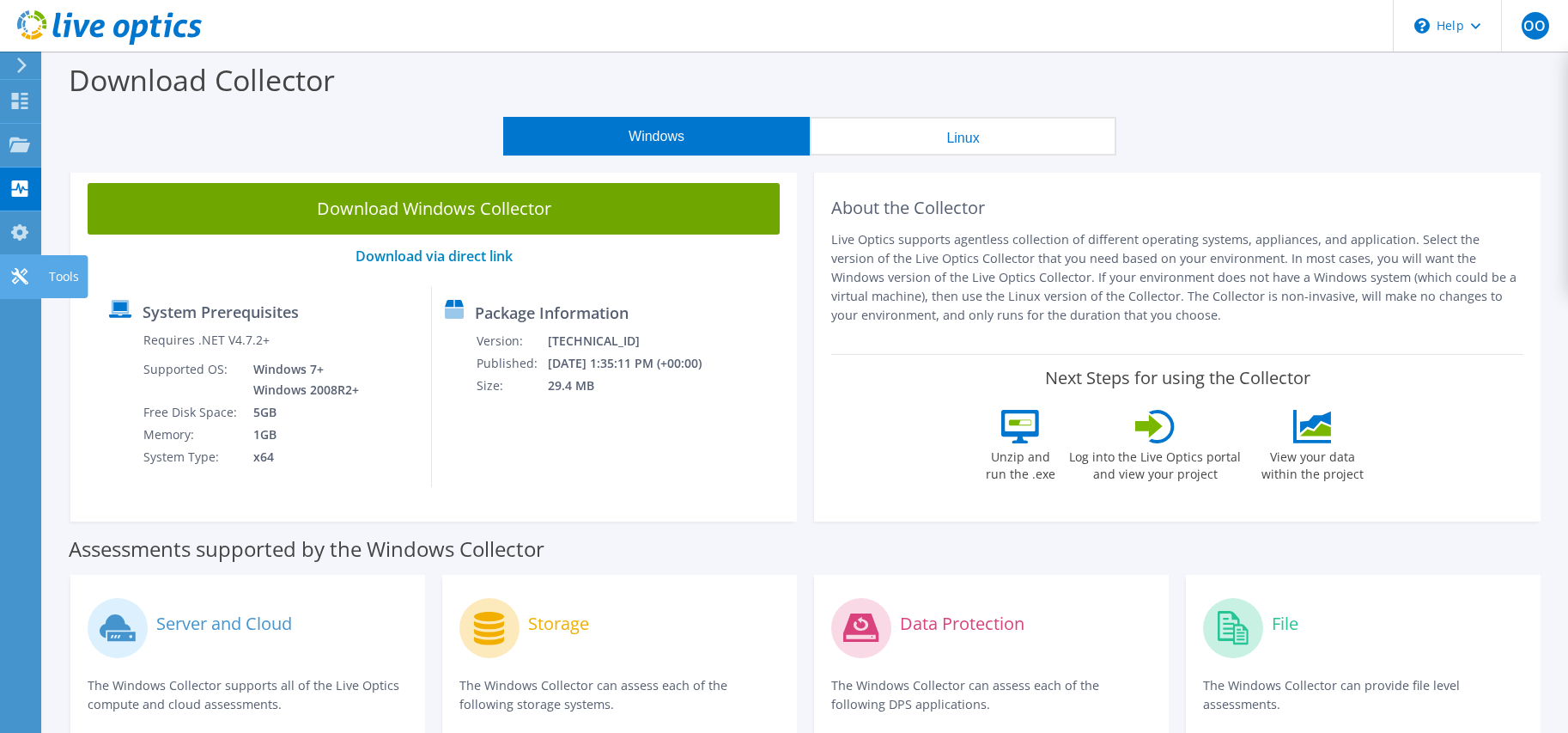
drag, startPoint x: 61, startPoint y: 272, endPoint x: 77, endPoint y: 284, distance: 20.0
click at [62, 272] on div "Tools" at bounding box center [64, 276] width 47 height 43
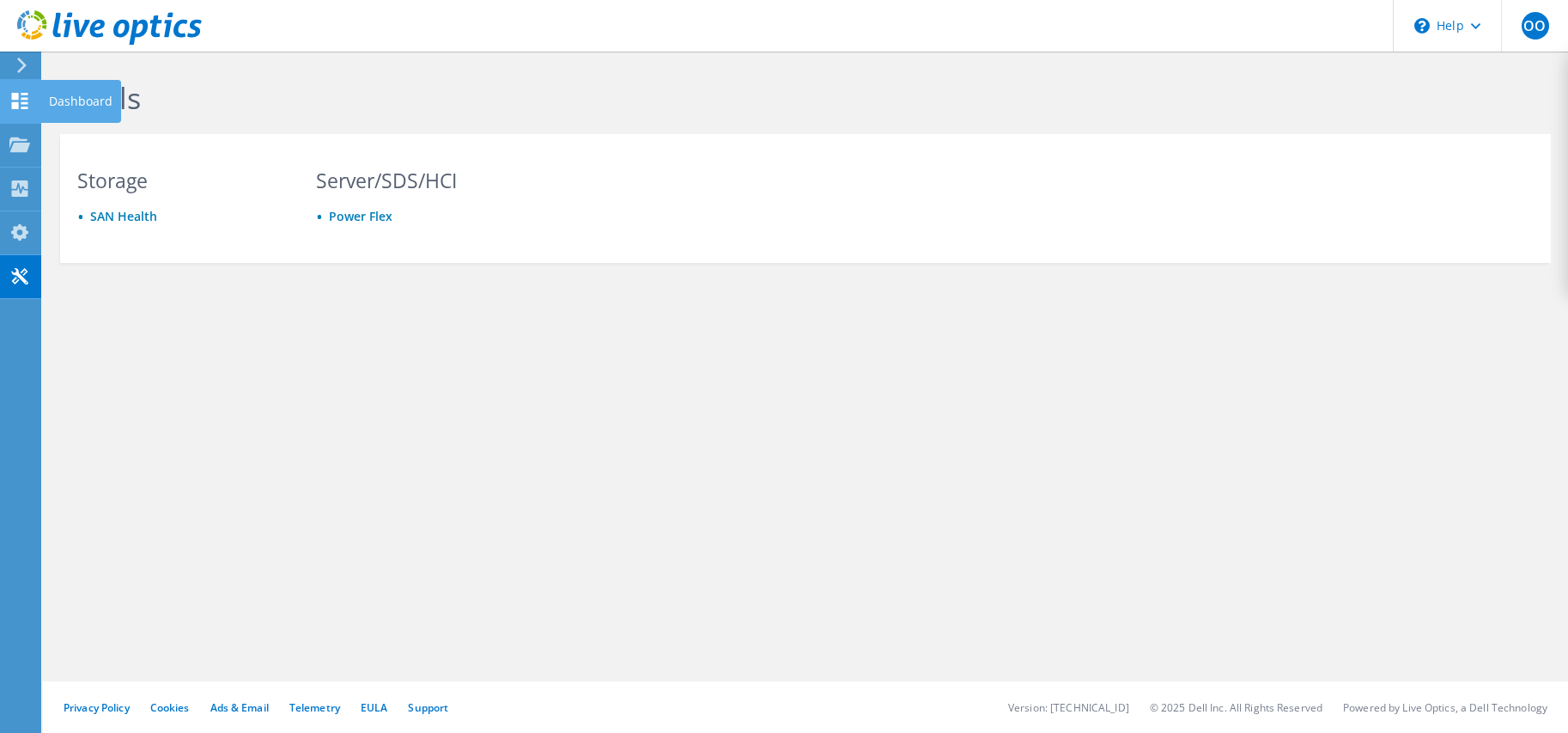
click at [22, 96] on icon at bounding box center [20, 101] width 21 height 16
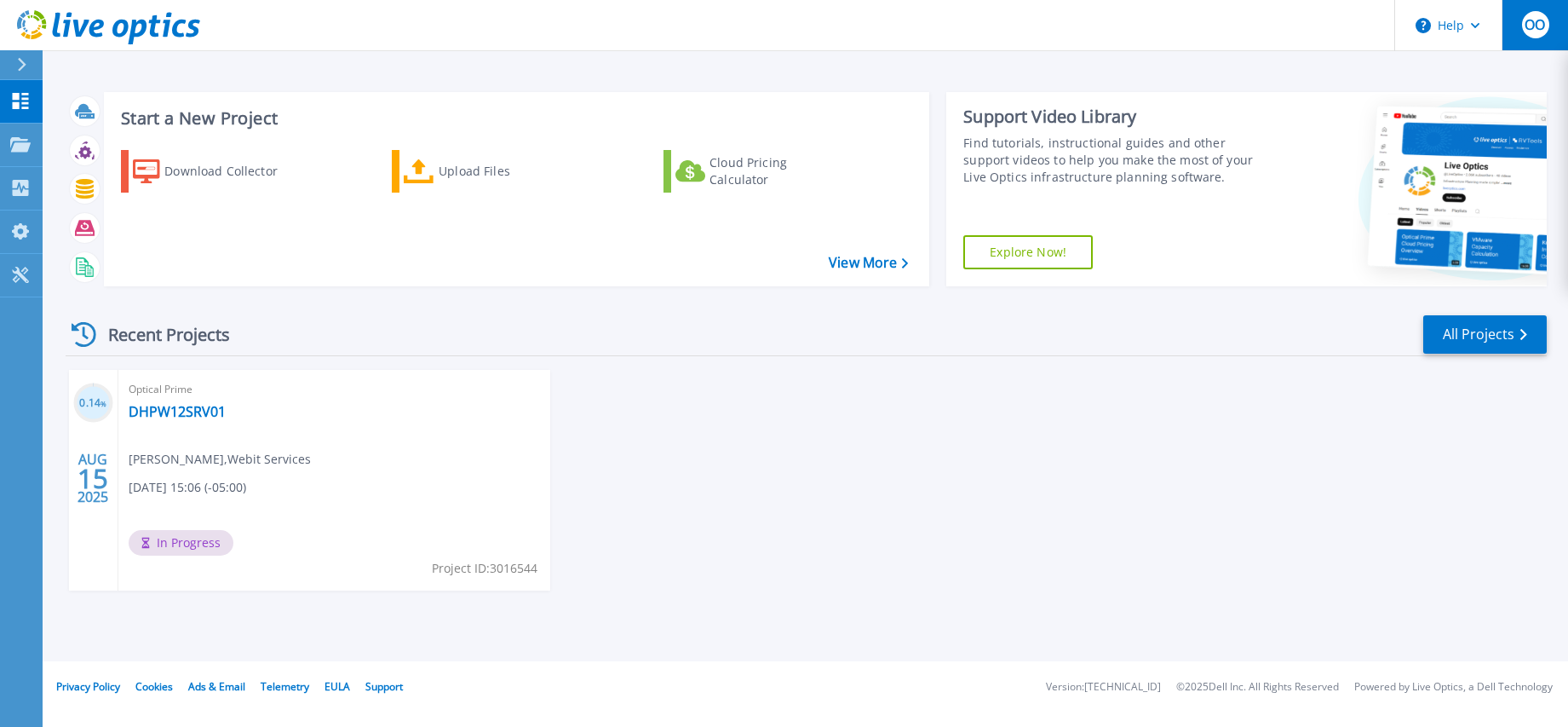
click at [1515, 21] on button "OO" at bounding box center [1535, 25] width 67 height 50
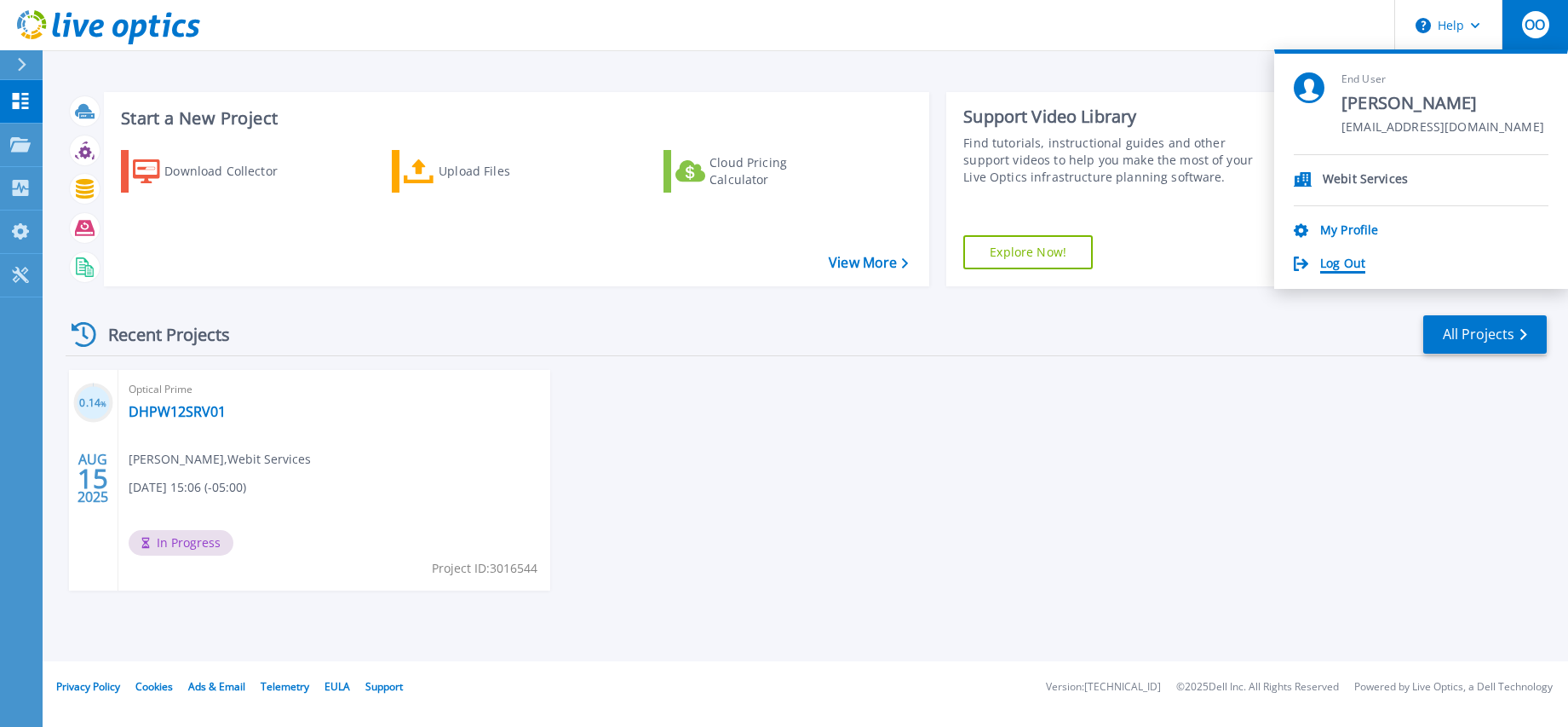
click at [1347, 261] on link "Log Out" at bounding box center [1343, 264] width 45 height 16
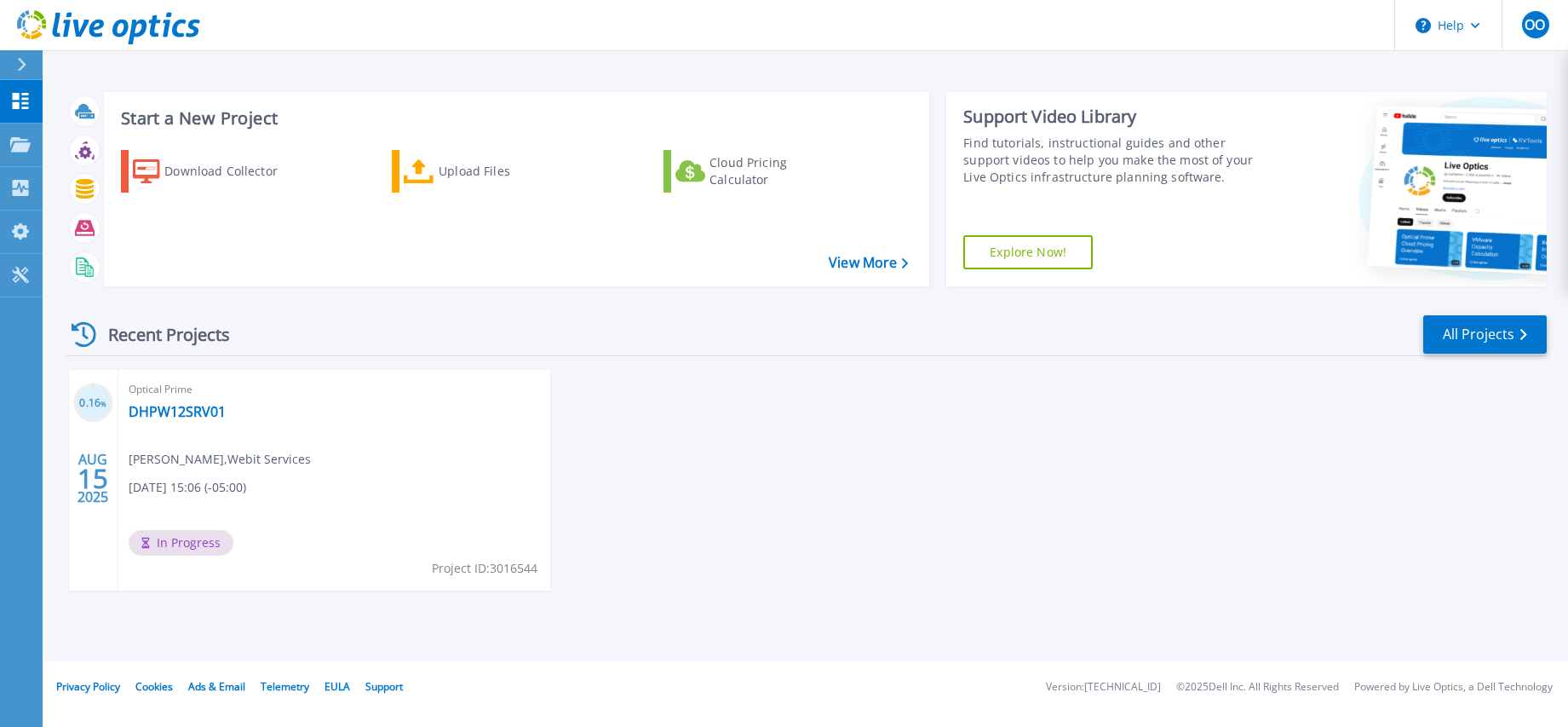
click at [352, 28] on header "Help OO End User [PERSON_NAME] [EMAIL_ADDRESS][DOMAIN_NAME] Webit Services My P…" at bounding box center [784, 26] width 1568 height 51
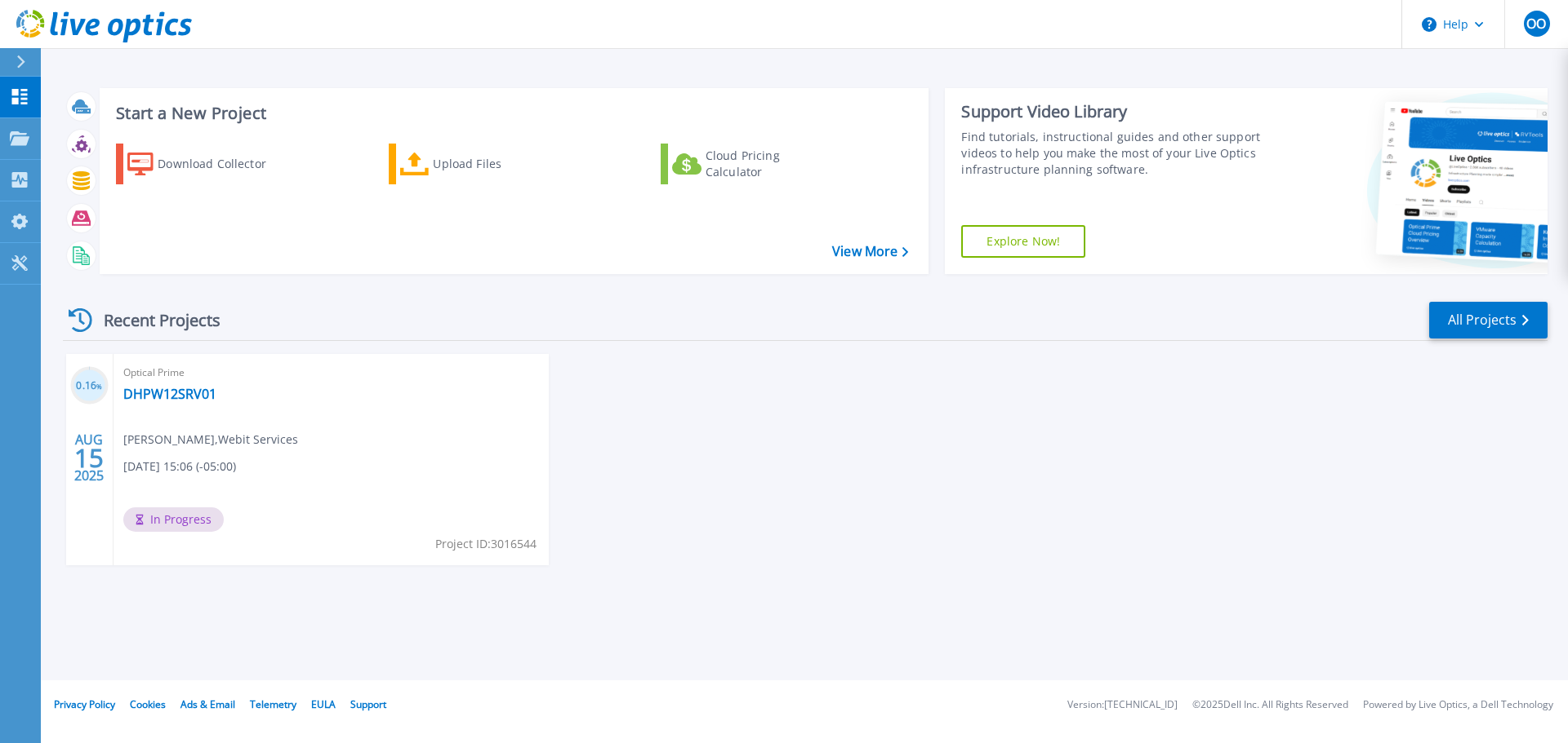
click at [362, 625] on div "Start a New Project Download Collector Upload Files Cloud Pricing Calculator Vi…" at bounding box center [804, 340] width 1527 height 681
